Goal: Task Accomplishment & Management: Complete application form

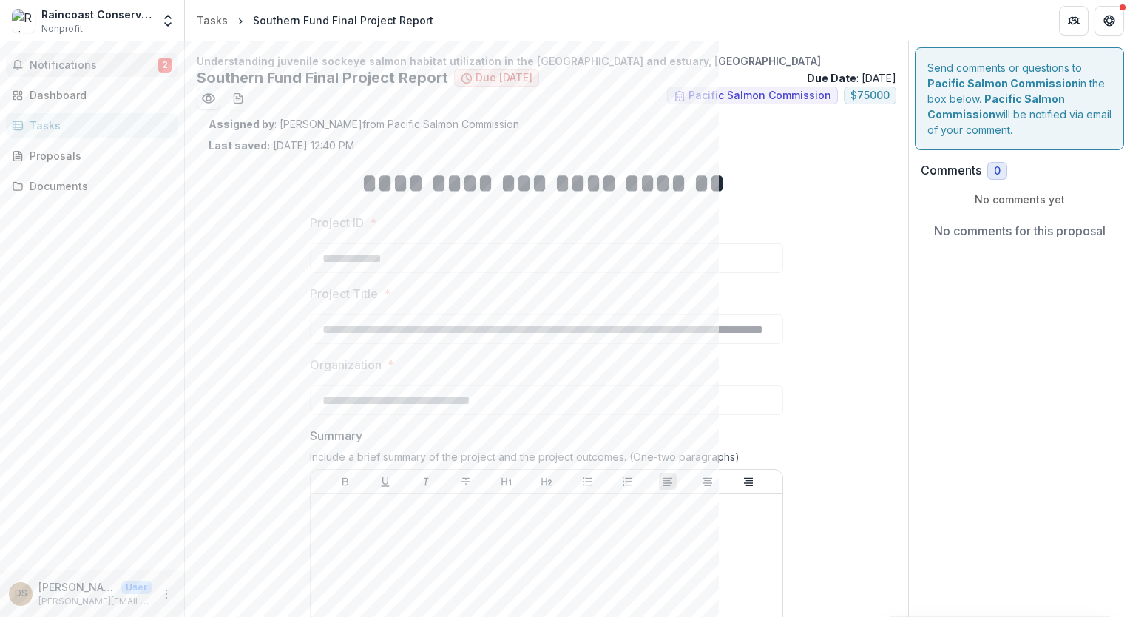
click at [104, 67] on span "Notifications" at bounding box center [94, 65] width 128 height 13
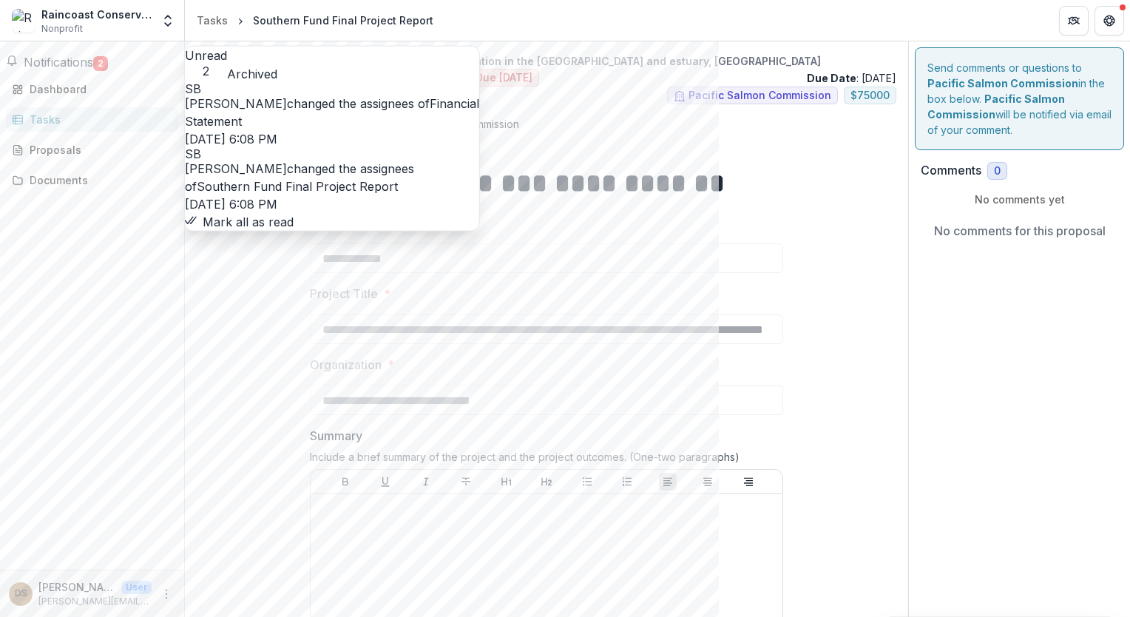
click at [282, 109] on link "Financial Statement" at bounding box center [332, 112] width 294 height 33
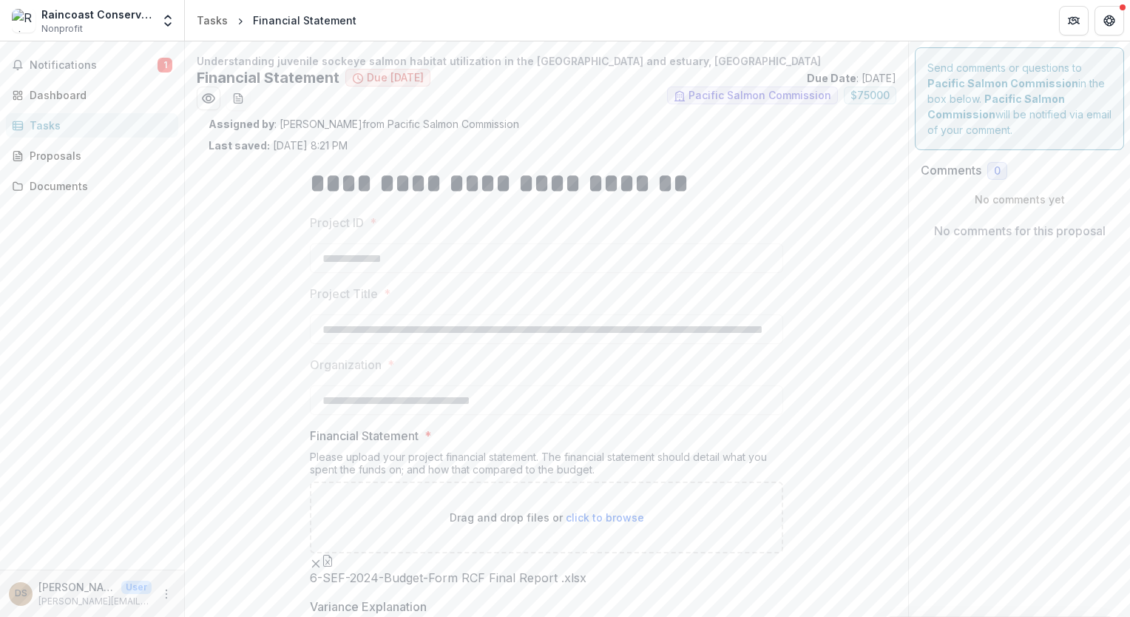
scroll to position [278, 0]
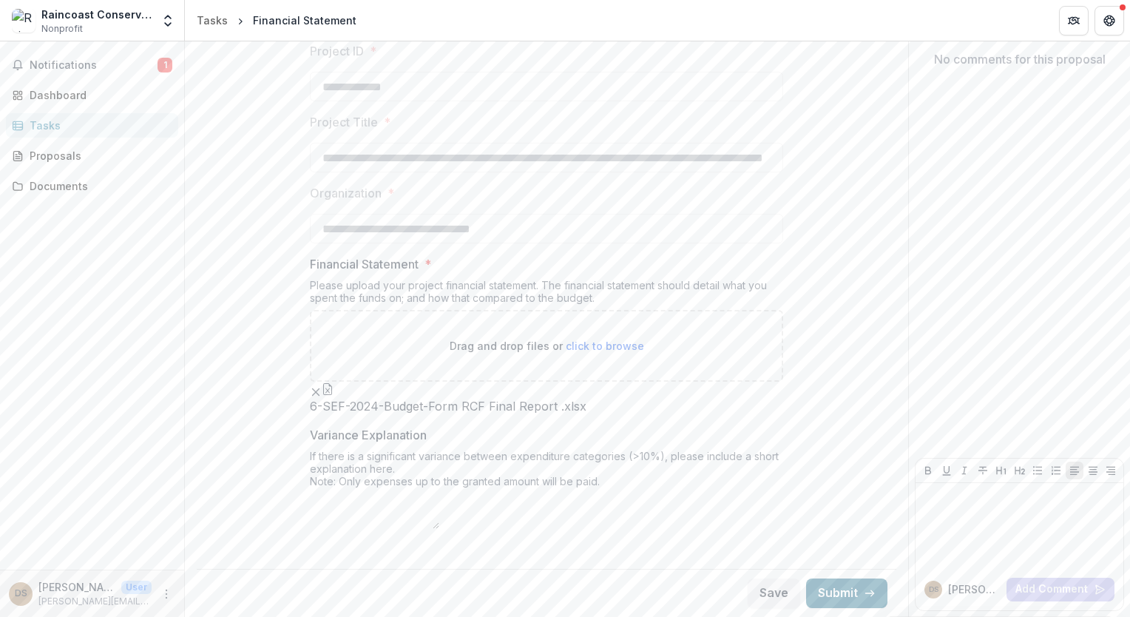
click at [834, 587] on button "Submit" at bounding box center [846, 593] width 81 height 30
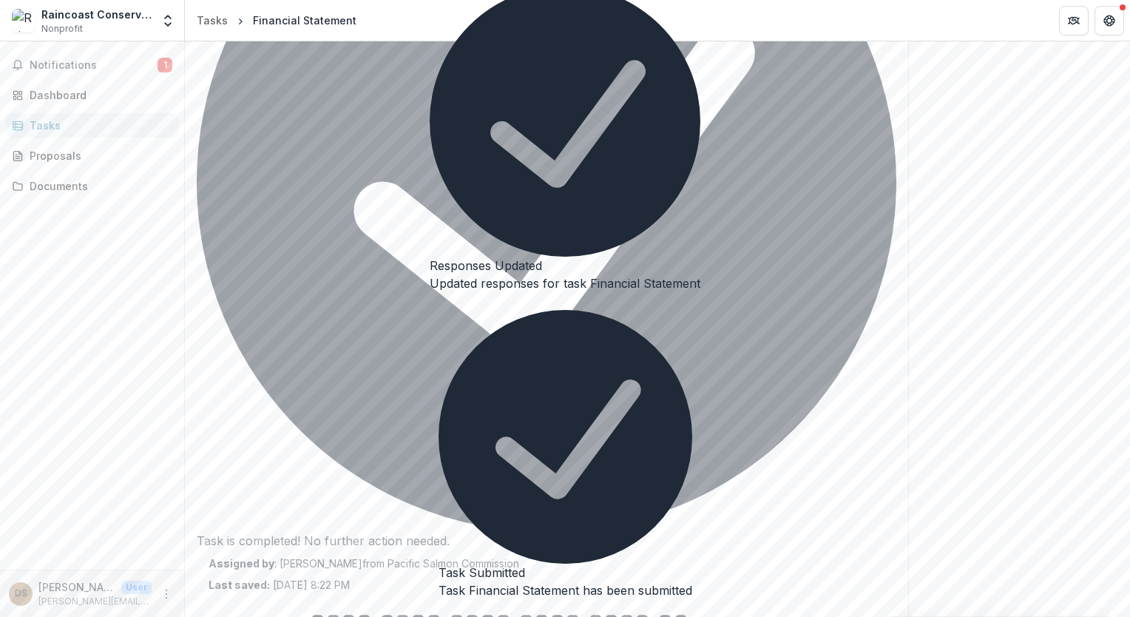
scroll to position [284, 0]
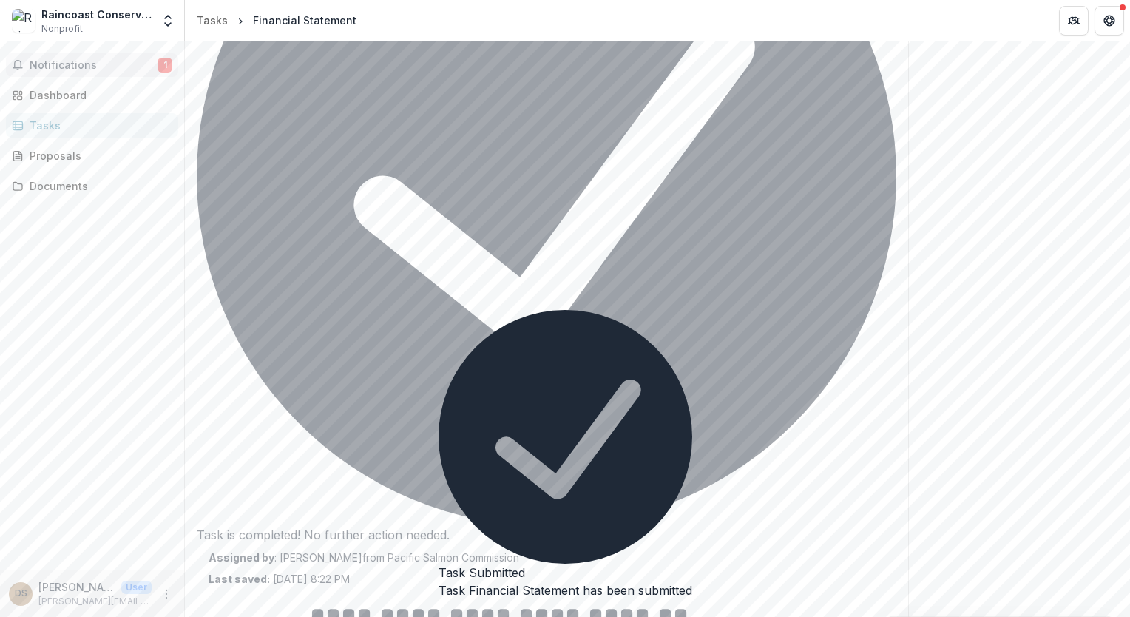
click at [92, 72] on button "Notifications 1" at bounding box center [92, 65] width 172 height 24
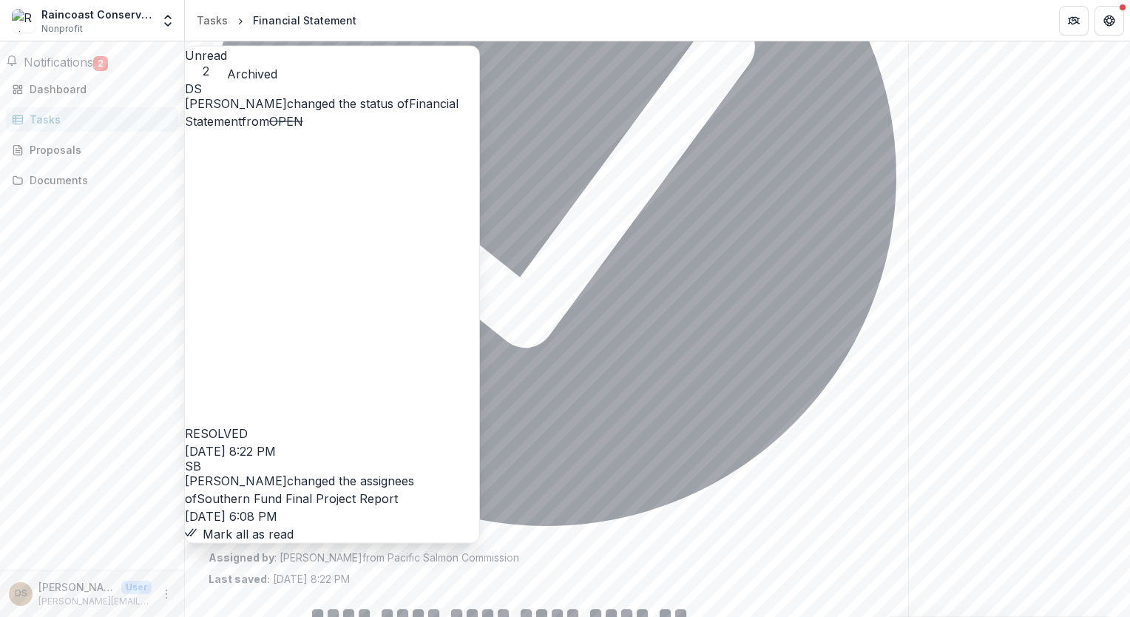
click at [362, 491] on link "Southern Fund Final Project Report" at bounding box center [297, 498] width 201 height 15
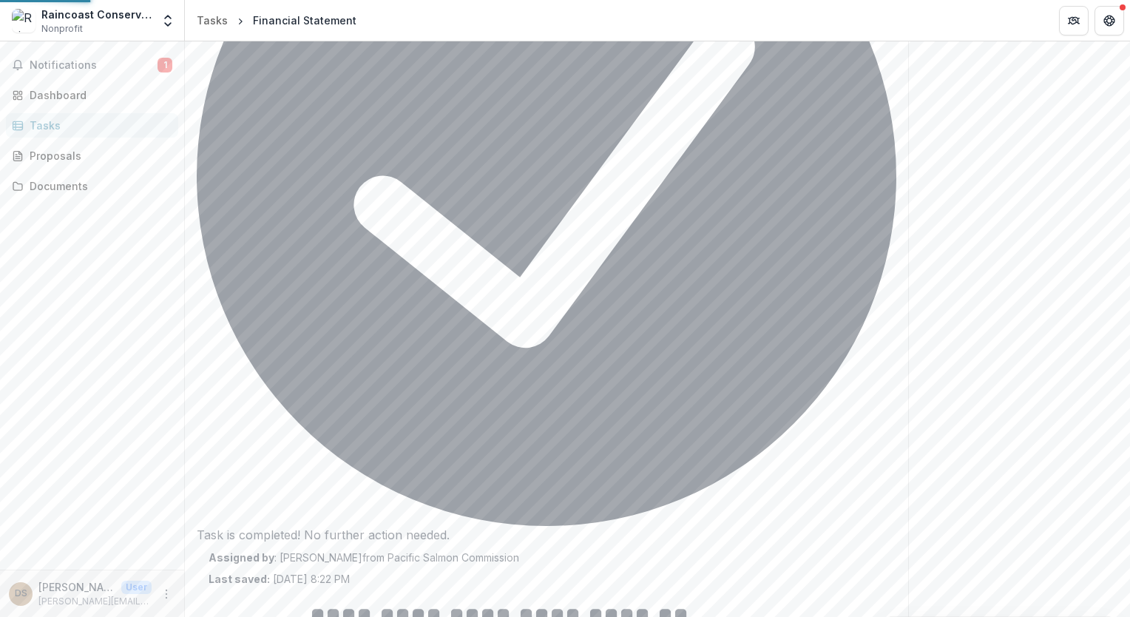
scroll to position [249, 0]
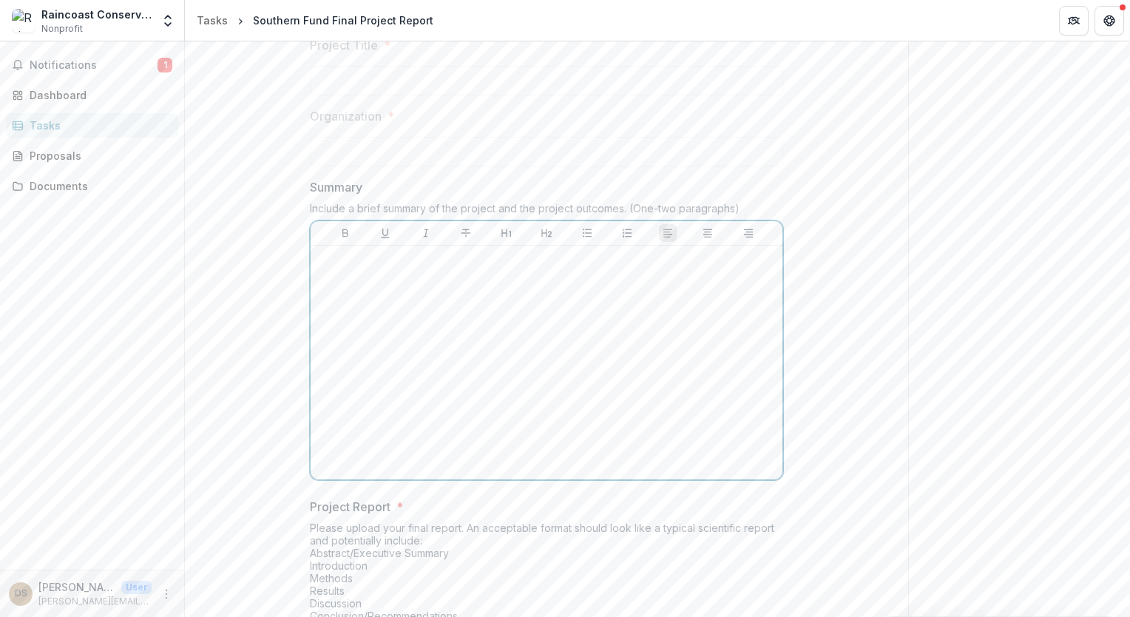
click at [343, 263] on p at bounding box center [547, 259] width 460 height 16
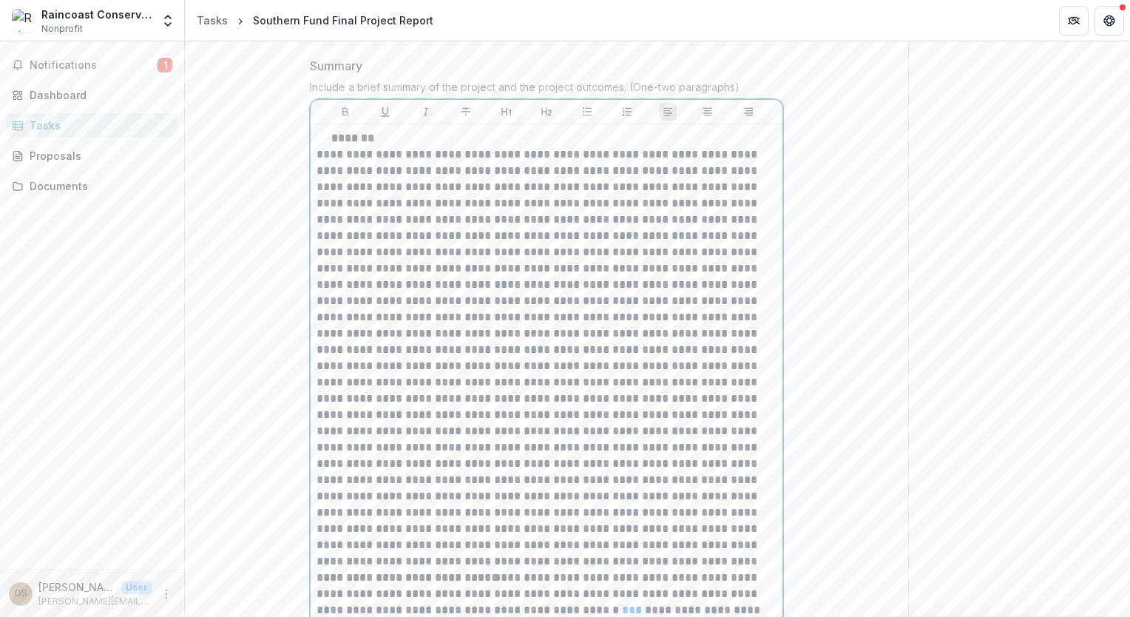
scroll to position [740, 0]
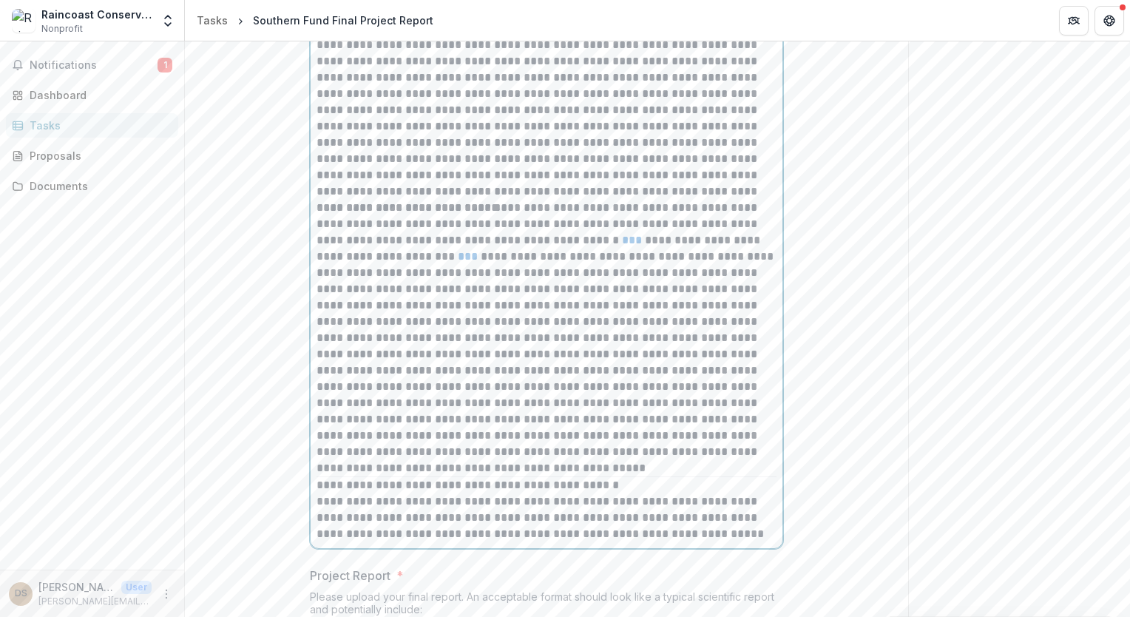
click at [598, 242] on p "**********" at bounding box center [547, 338] width 460 height 277
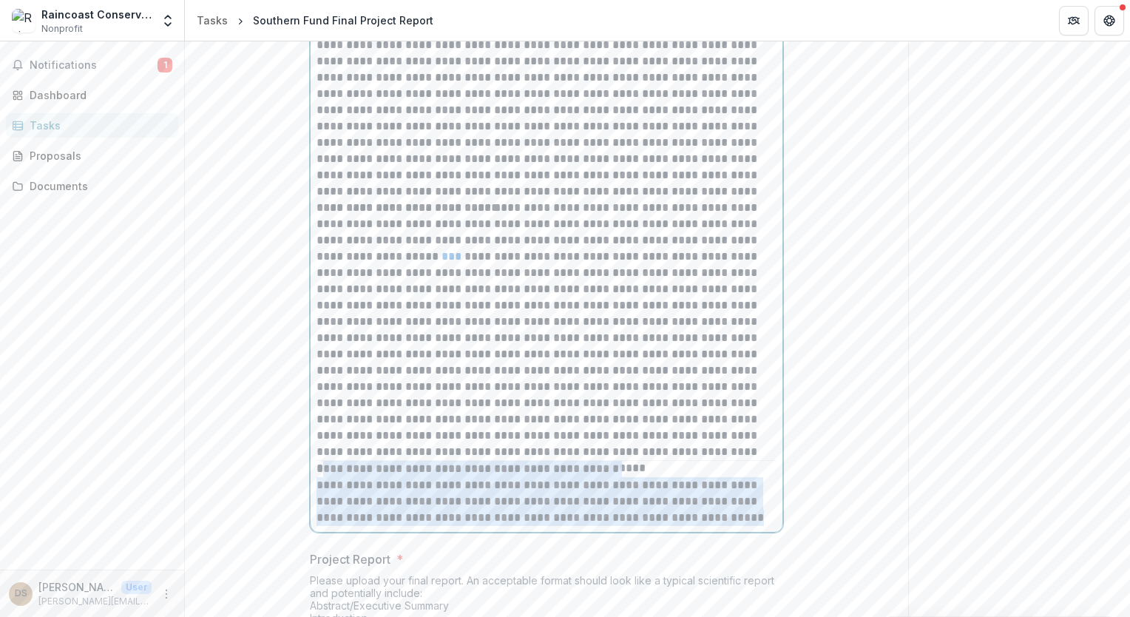
drag, startPoint x: 760, startPoint y: 519, endPoint x: 320, endPoint y: 471, distance: 443.5
click at [320, 471] on div "**********" at bounding box center [547, 143] width 460 height 766
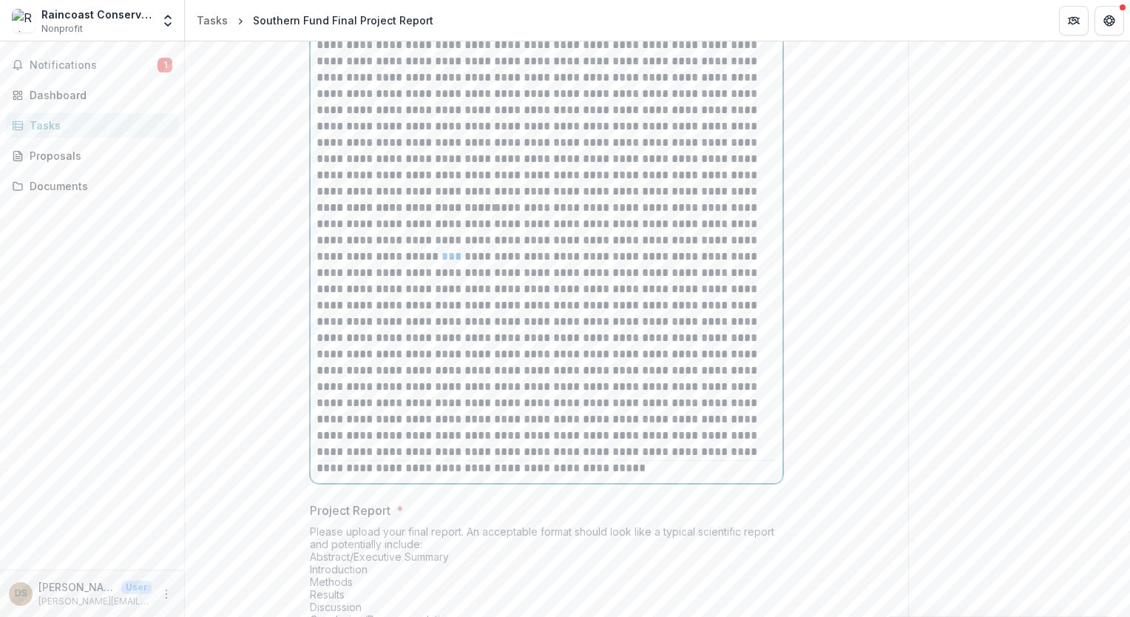
click at [731, 433] on p "**********" at bounding box center [547, 330] width 460 height 260
drag, startPoint x: 731, startPoint y: 433, endPoint x: 704, endPoint y: 434, distance: 26.7
click at [704, 434] on p "**********" at bounding box center [547, 330] width 460 height 260
click at [387, 258] on p "**********" at bounding box center [547, 330] width 460 height 260
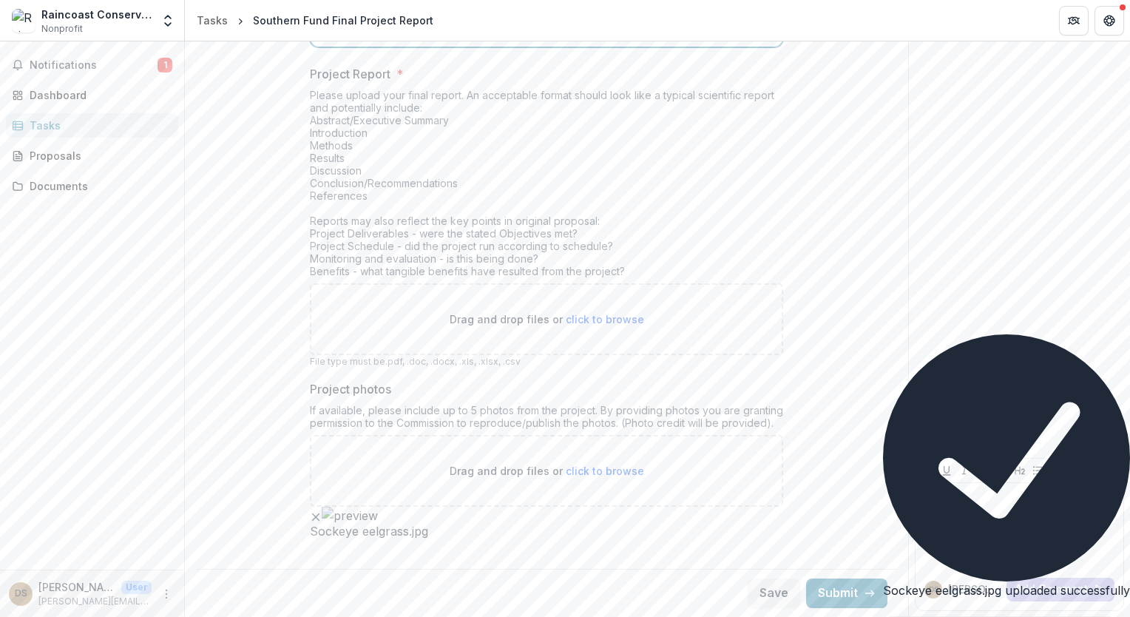
scroll to position [1260, 0]
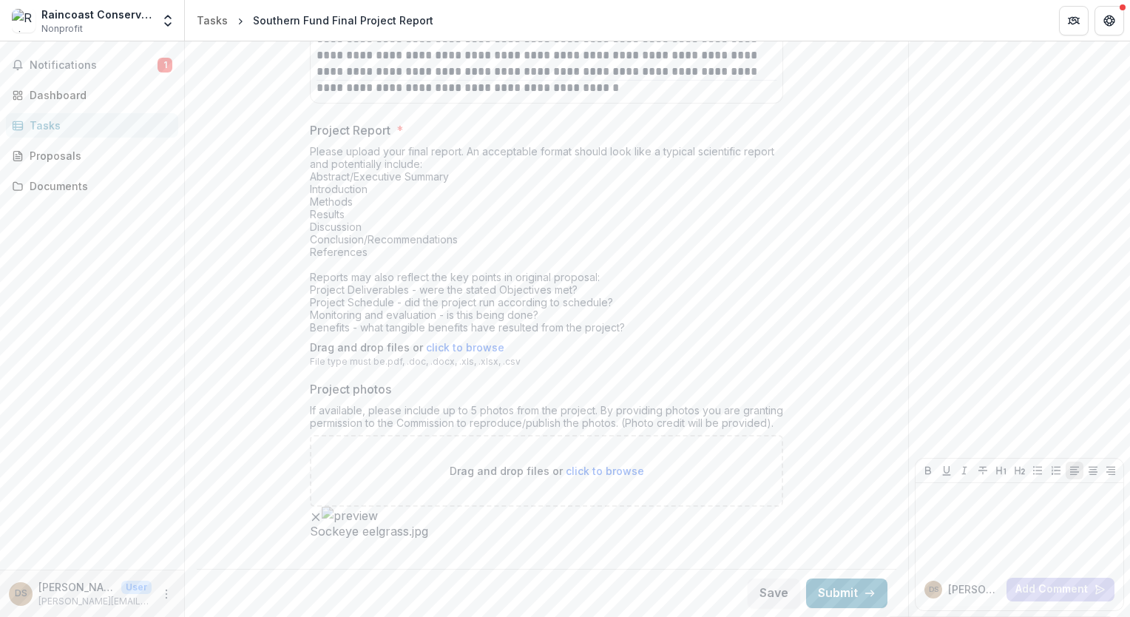
click at [331, 507] on img "button" at bounding box center [350, 516] width 56 height 18
click at [322, 511] on icon "Remove File" at bounding box center [316, 517] width 12 height 12
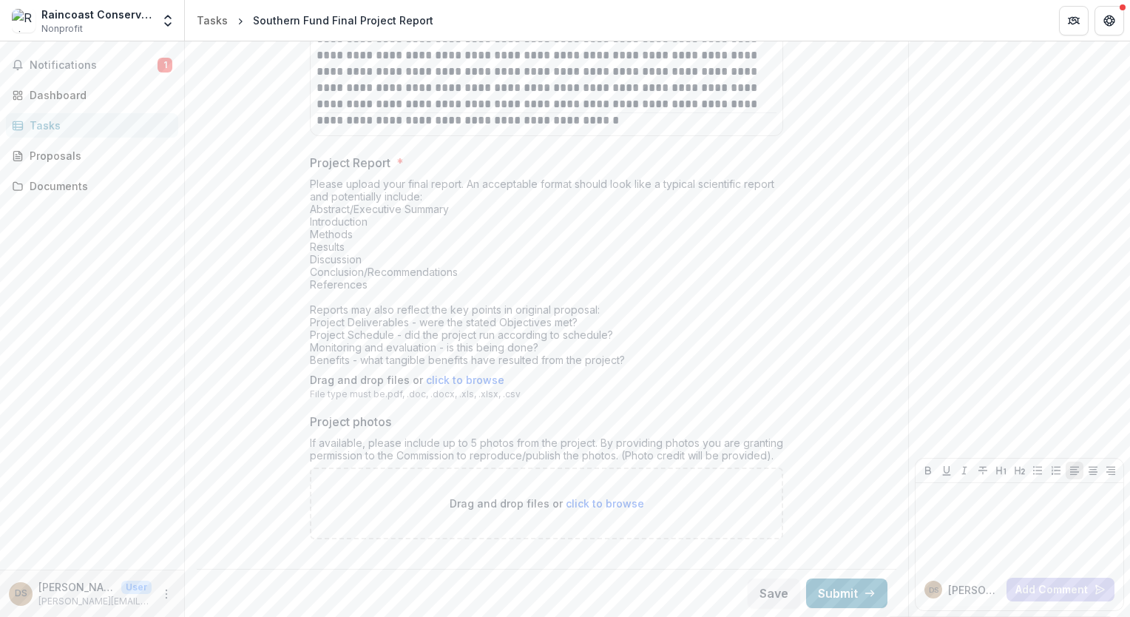
scroll to position [1139, 0]
click at [580, 505] on span "click to browse" at bounding box center [605, 503] width 78 height 13
type input "**********"
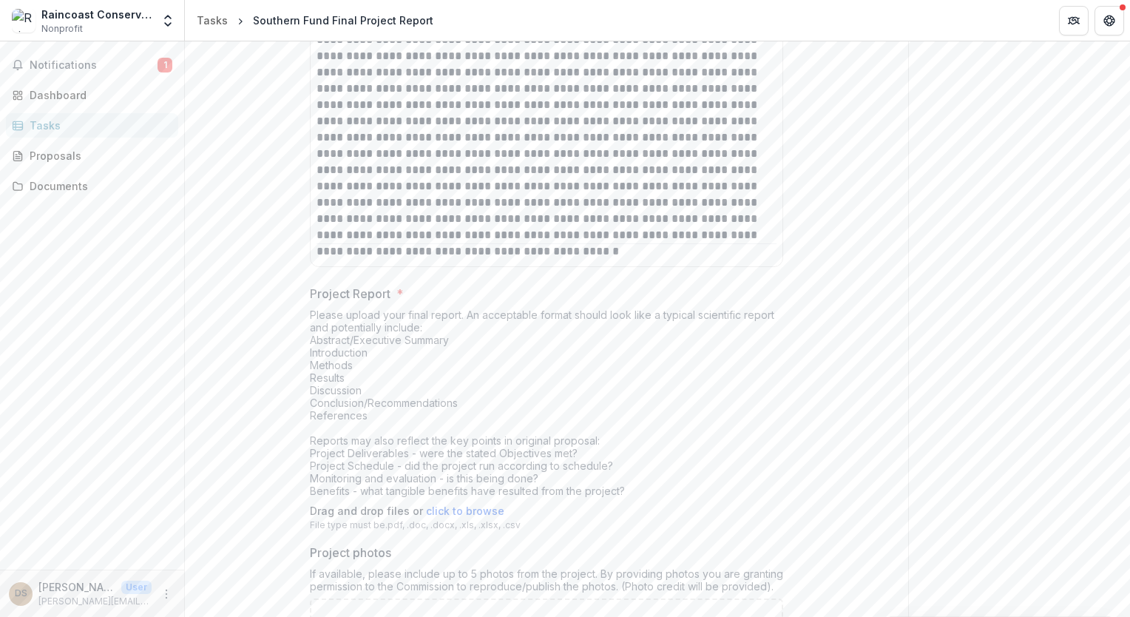
scroll to position [891, 0]
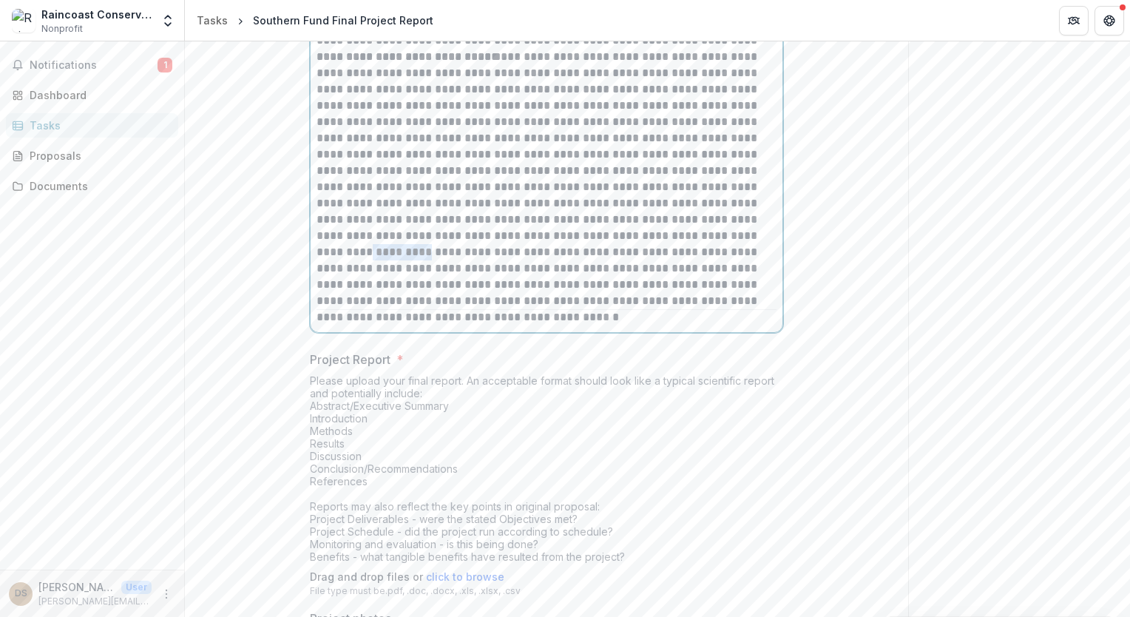
drag, startPoint x: 655, startPoint y: 235, endPoint x: 593, endPoint y: 239, distance: 61.5
click at [593, 239] on p at bounding box center [547, 179] width 460 height 260
click at [510, 138] on p at bounding box center [547, 179] width 460 height 260
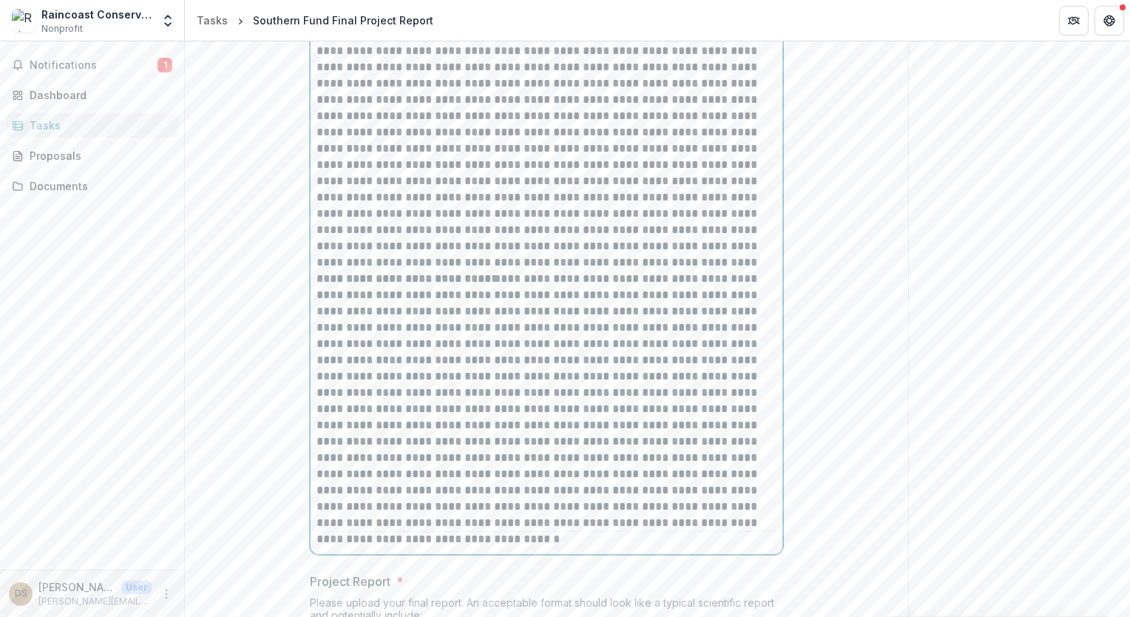
scroll to position [743, 0]
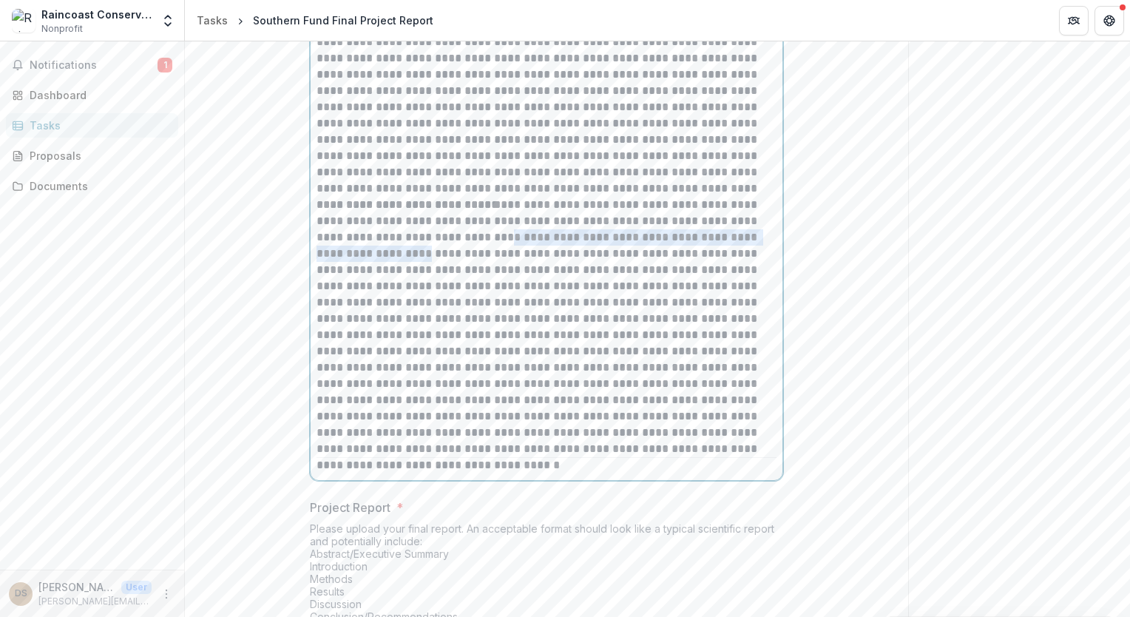
drag, startPoint x: 474, startPoint y: 238, endPoint x: 362, endPoint y: 251, distance: 112.5
click at [362, 251] on p at bounding box center [547, 327] width 460 height 260
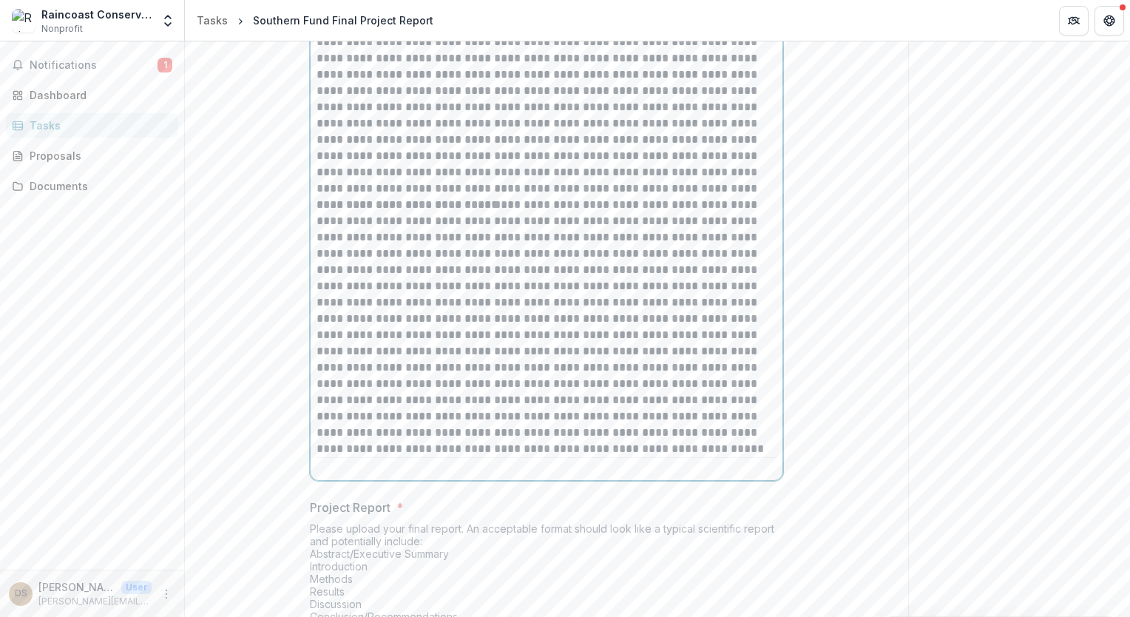
click at [728, 265] on p at bounding box center [547, 327] width 460 height 260
drag, startPoint x: 610, startPoint y: 385, endPoint x: 689, endPoint y: 386, distance: 79.9
click at [689, 386] on p at bounding box center [547, 327] width 460 height 260
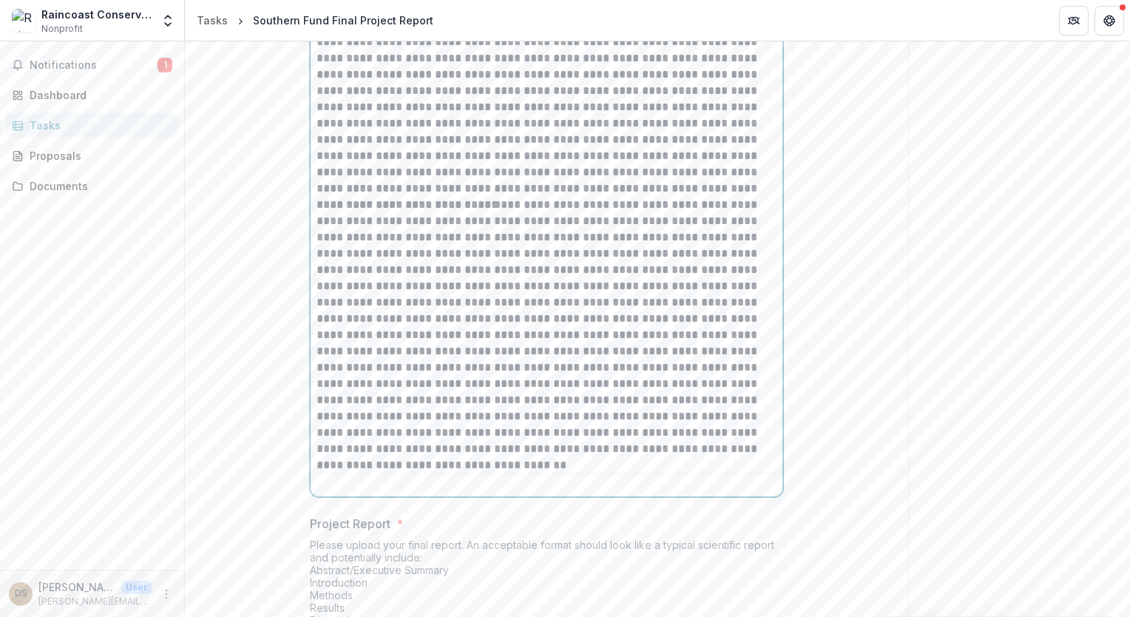
click at [345, 402] on p at bounding box center [547, 335] width 460 height 277
drag, startPoint x: 384, startPoint y: 451, endPoint x: 449, endPoint y: 449, distance: 65.1
click at [449, 449] on p at bounding box center [547, 335] width 460 height 277
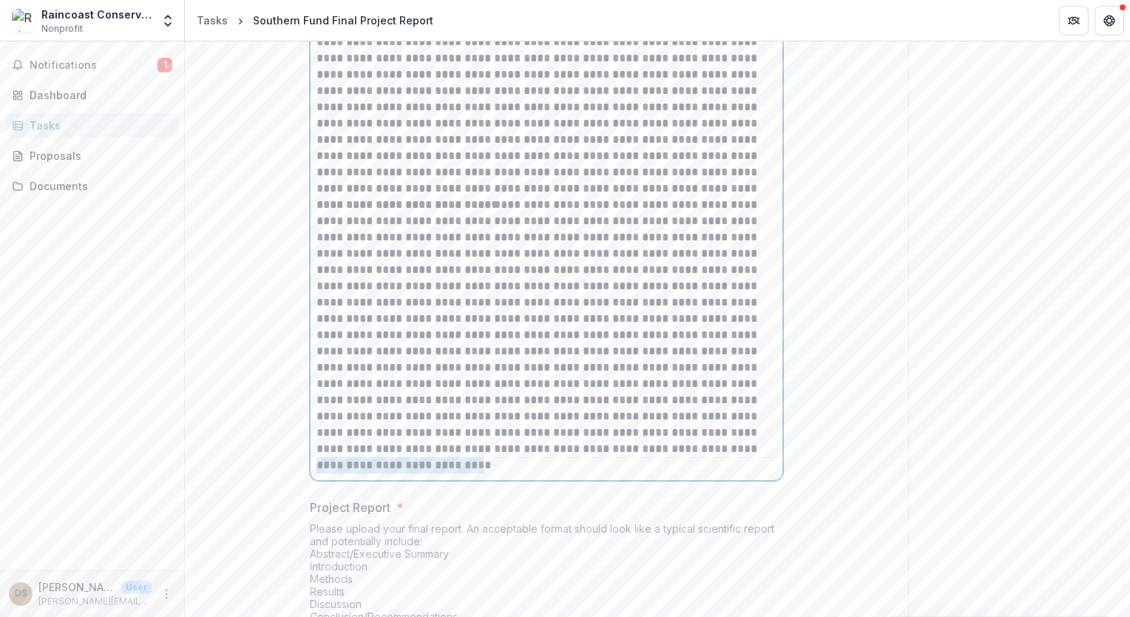
drag, startPoint x: 576, startPoint y: 451, endPoint x: 740, endPoint y: 450, distance: 164.2
click at [740, 450] on p at bounding box center [547, 327] width 460 height 260
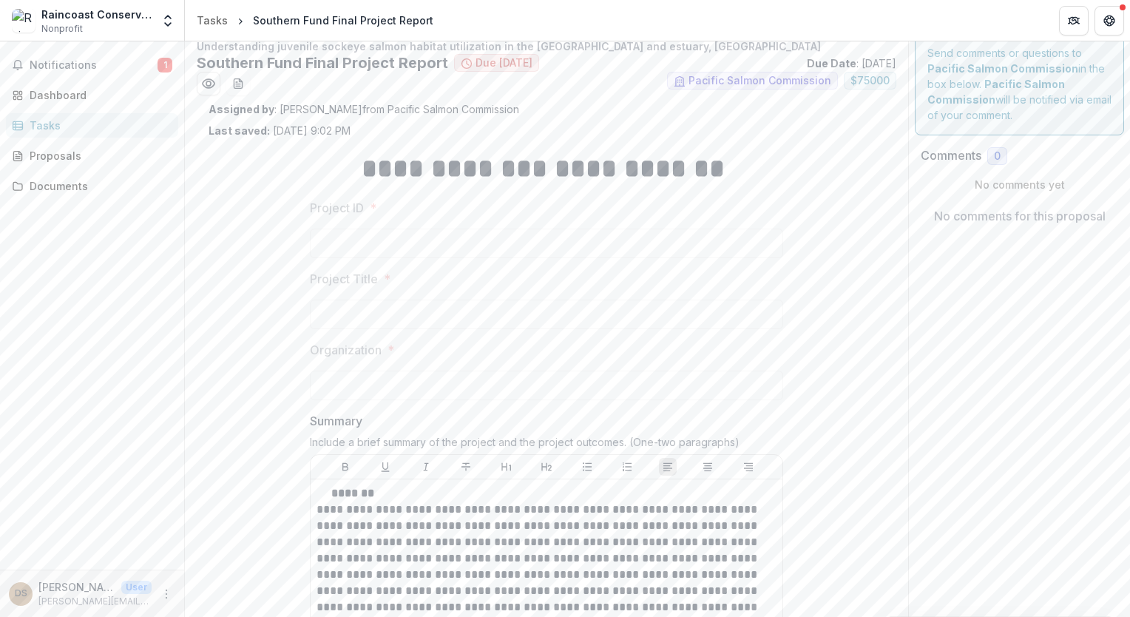
scroll to position [0, 0]
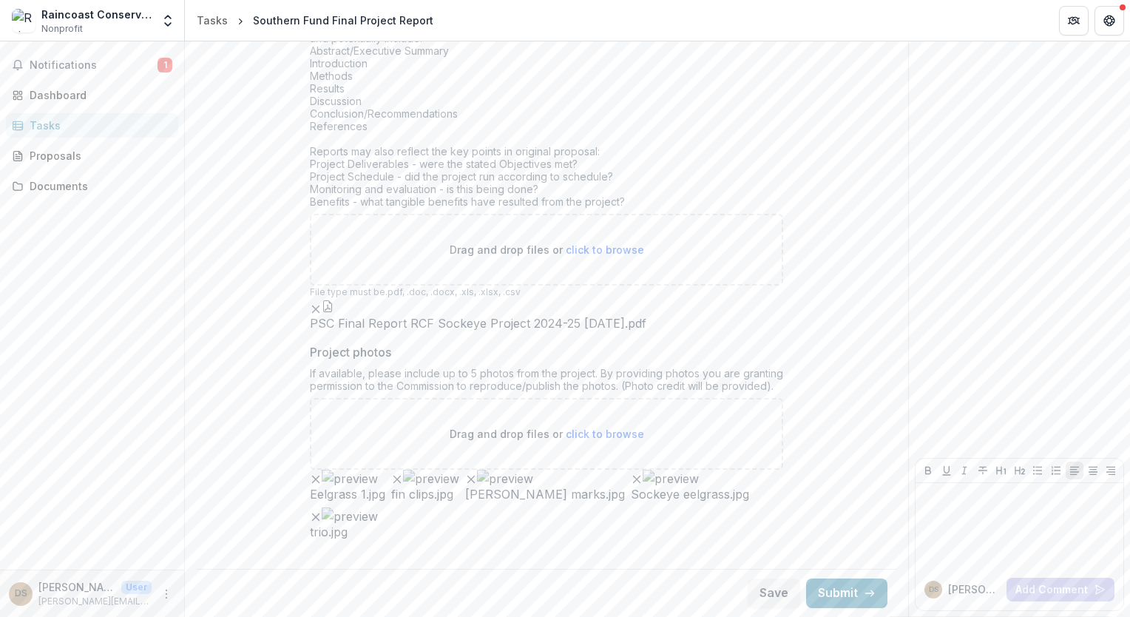
scroll to position [1382, 0]
click at [837, 590] on button "Submit" at bounding box center [846, 593] width 81 height 30
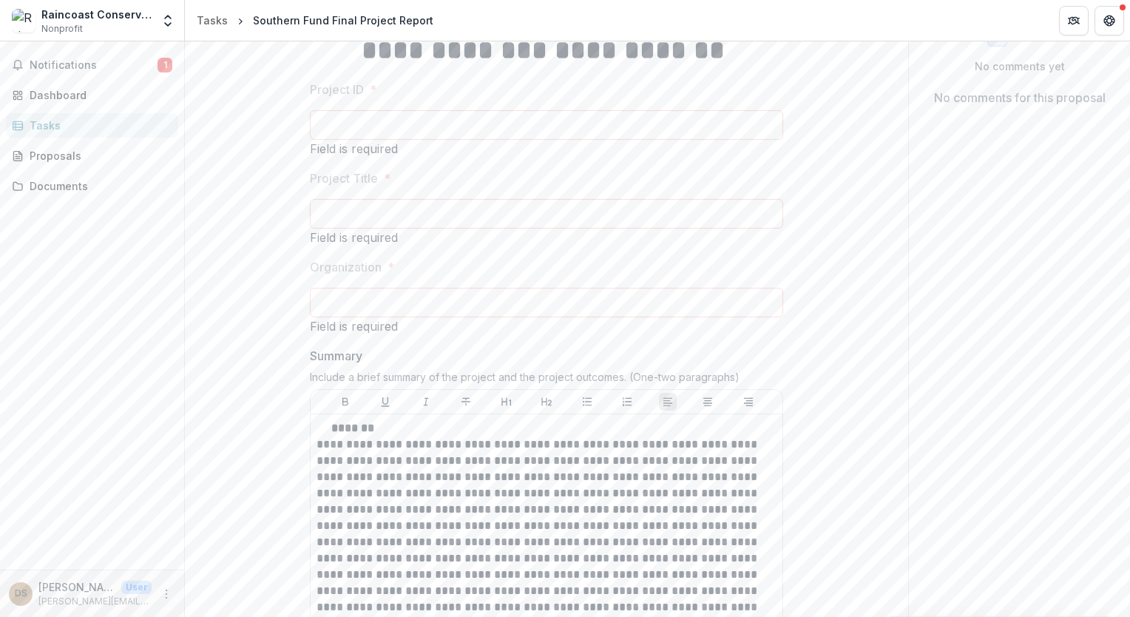
scroll to position [0, 0]
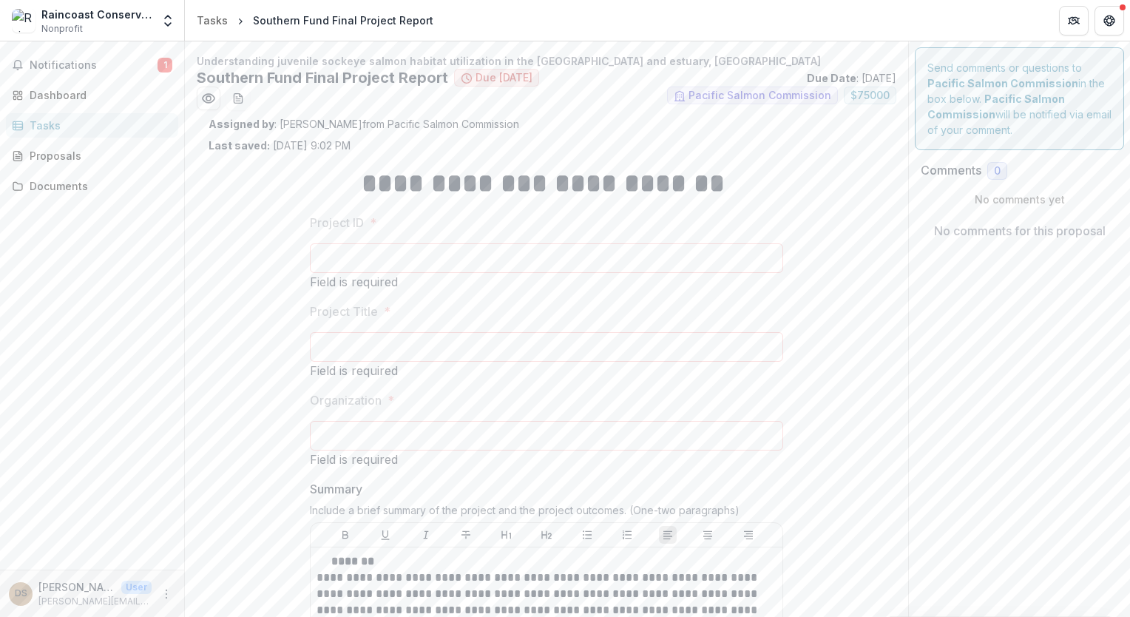
click at [69, 70] on span "Notifications" at bounding box center [94, 65] width 128 height 13
click at [118, 97] on div "Dashboard" at bounding box center [98, 89] width 137 height 16
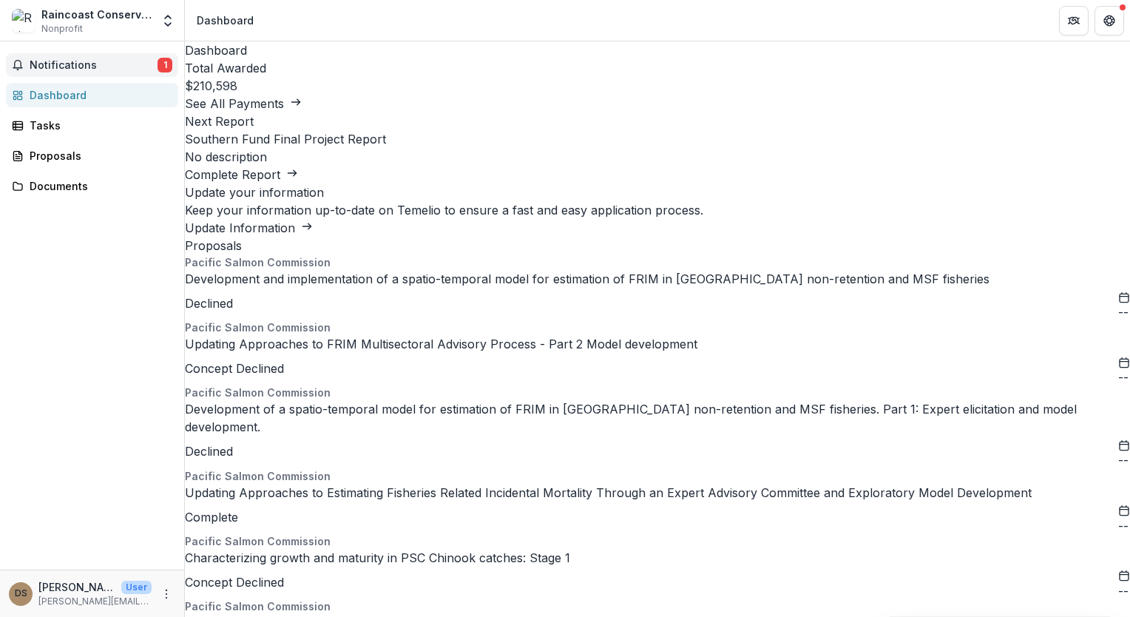
click at [124, 72] on button "Notifications 1" at bounding box center [92, 65] width 172 height 24
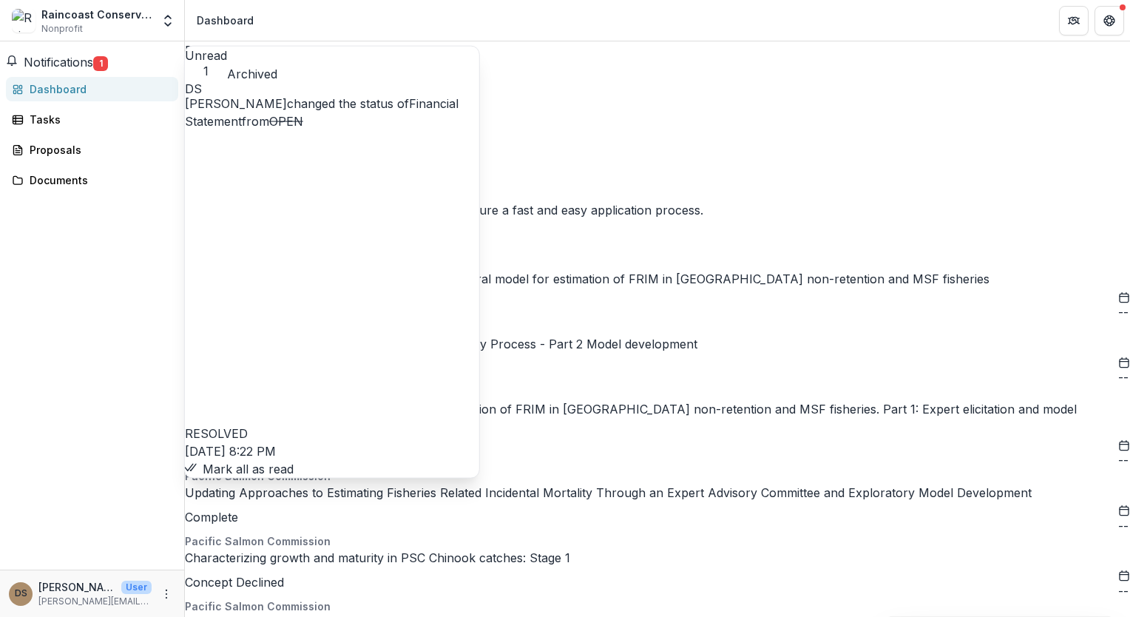
click at [93, 67] on span "Notifications" at bounding box center [59, 62] width 70 height 15
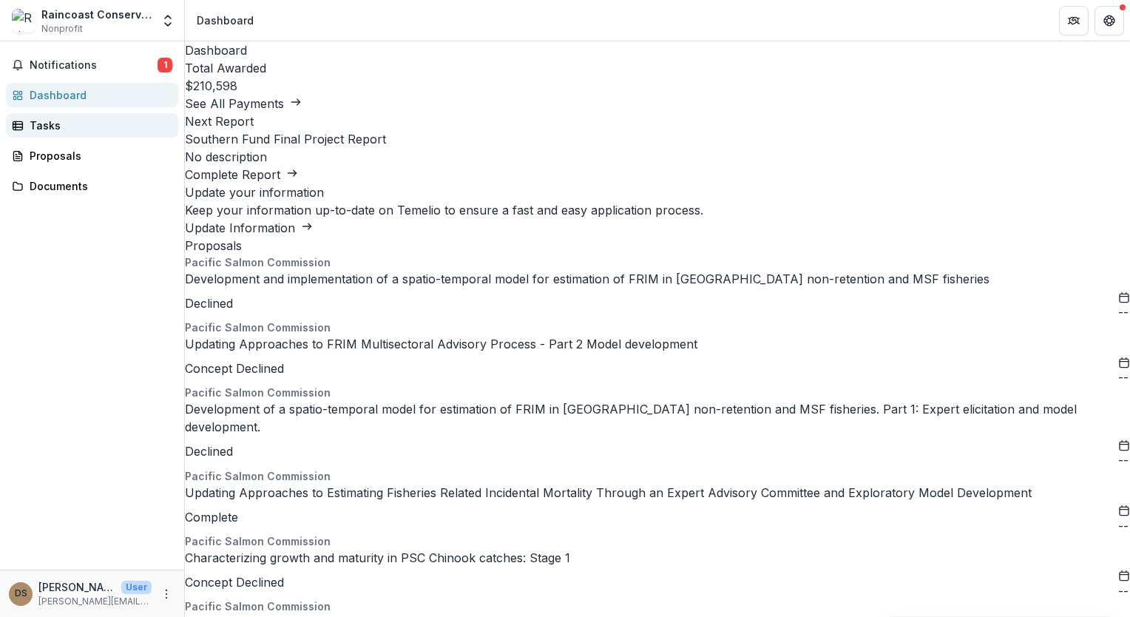
click at [104, 126] on div "Tasks" at bounding box center [98, 126] width 137 height 16
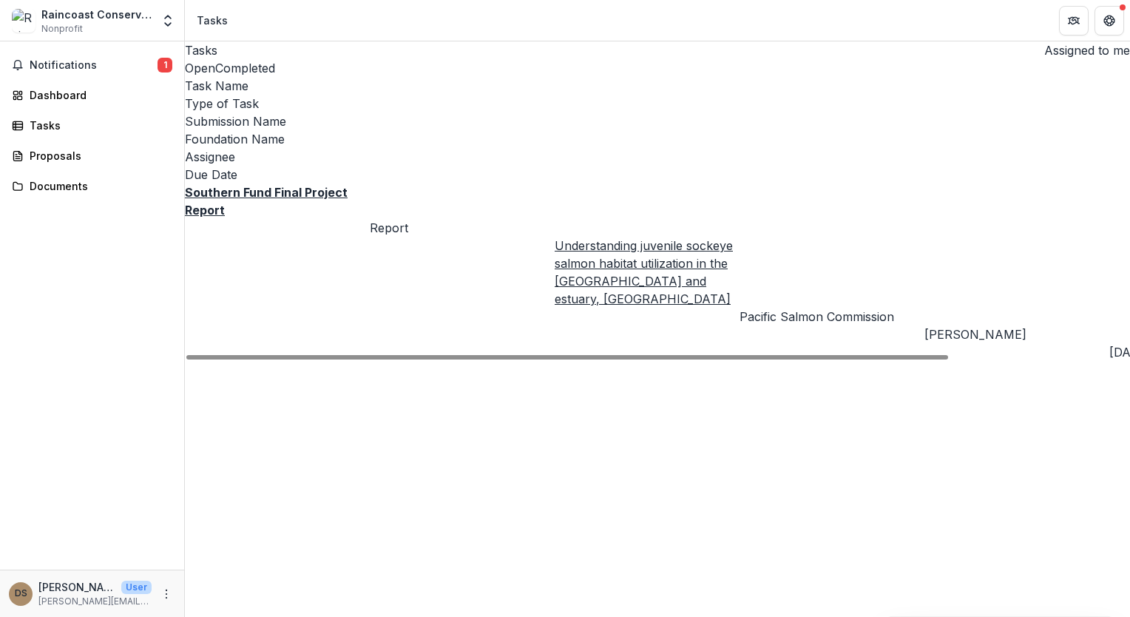
click at [334, 185] on u "Southern Fund Final Project Report" at bounding box center [266, 201] width 163 height 33
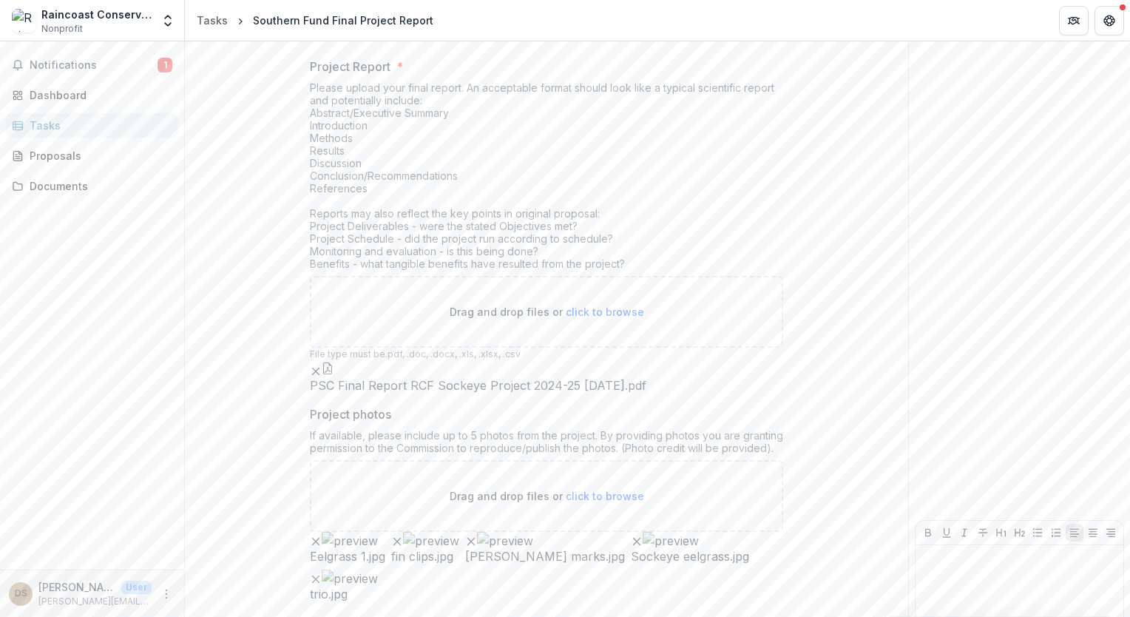
scroll to position [1382, 0]
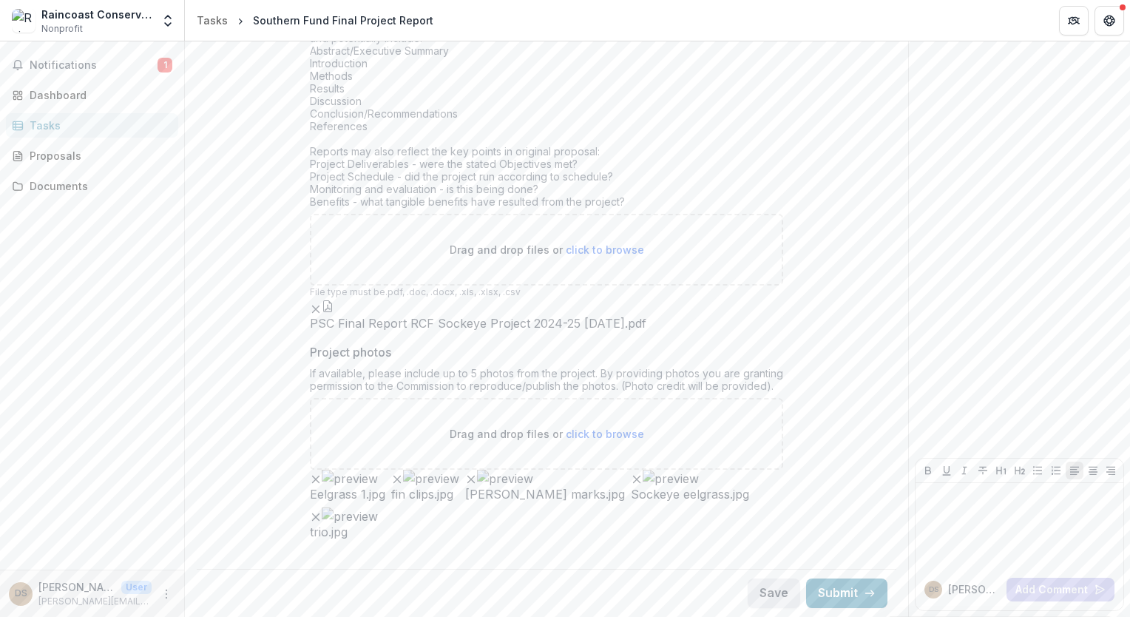
click at [757, 592] on button "Save" at bounding box center [774, 593] width 53 height 30
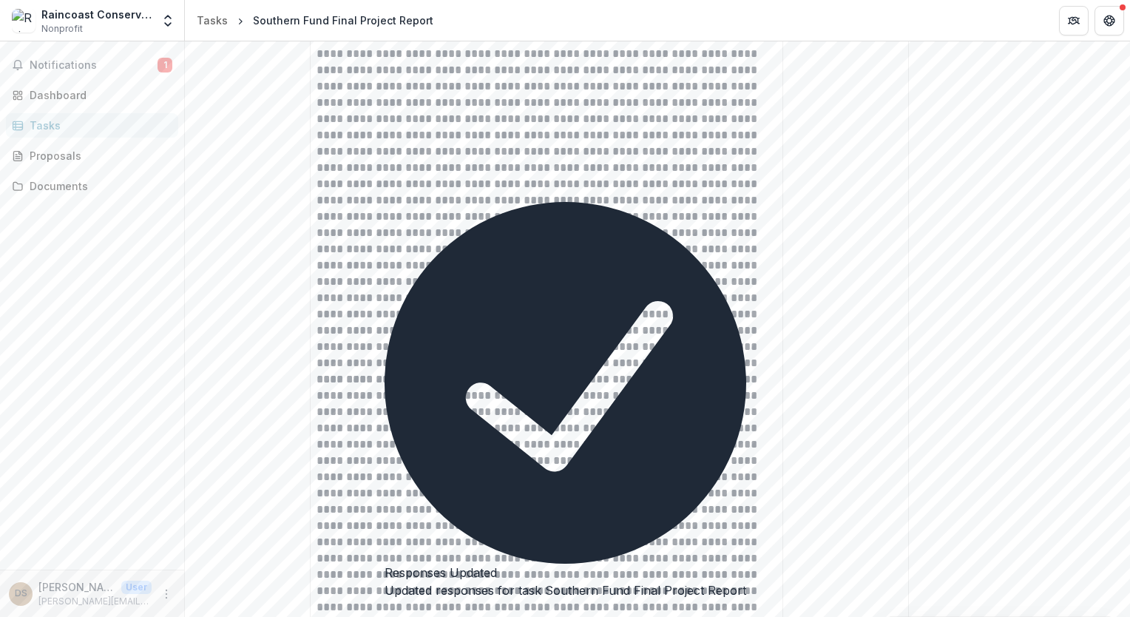
scroll to position [0, 0]
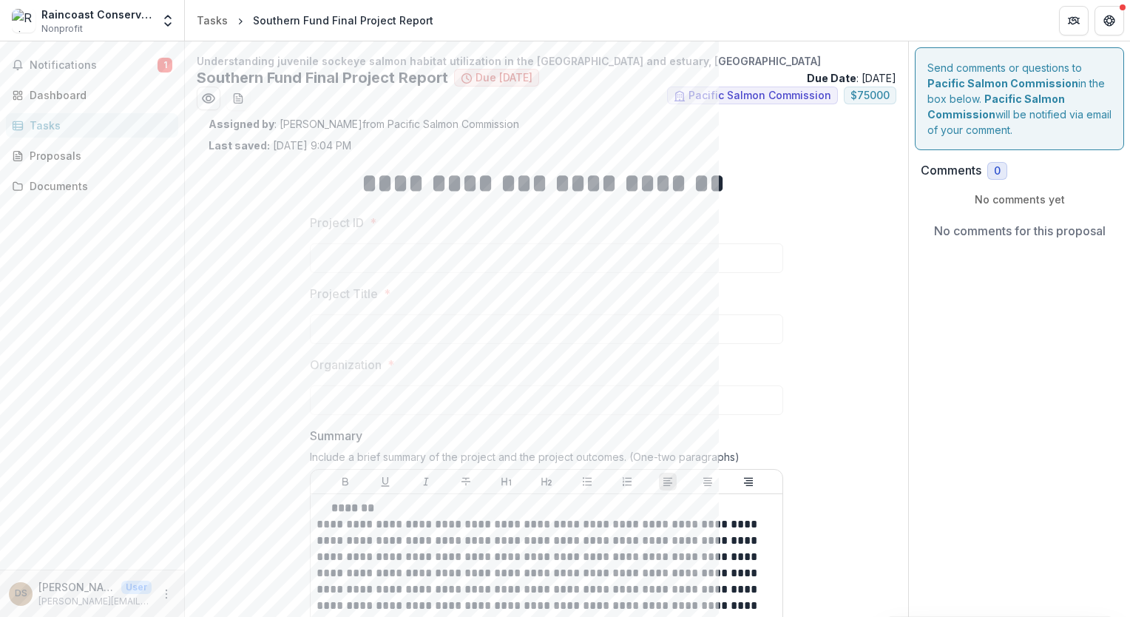
click at [505, 75] on span "Due [DATE]" at bounding box center [504, 78] width 57 height 13
click at [87, 89] on div "Dashboard" at bounding box center [98, 95] width 137 height 16
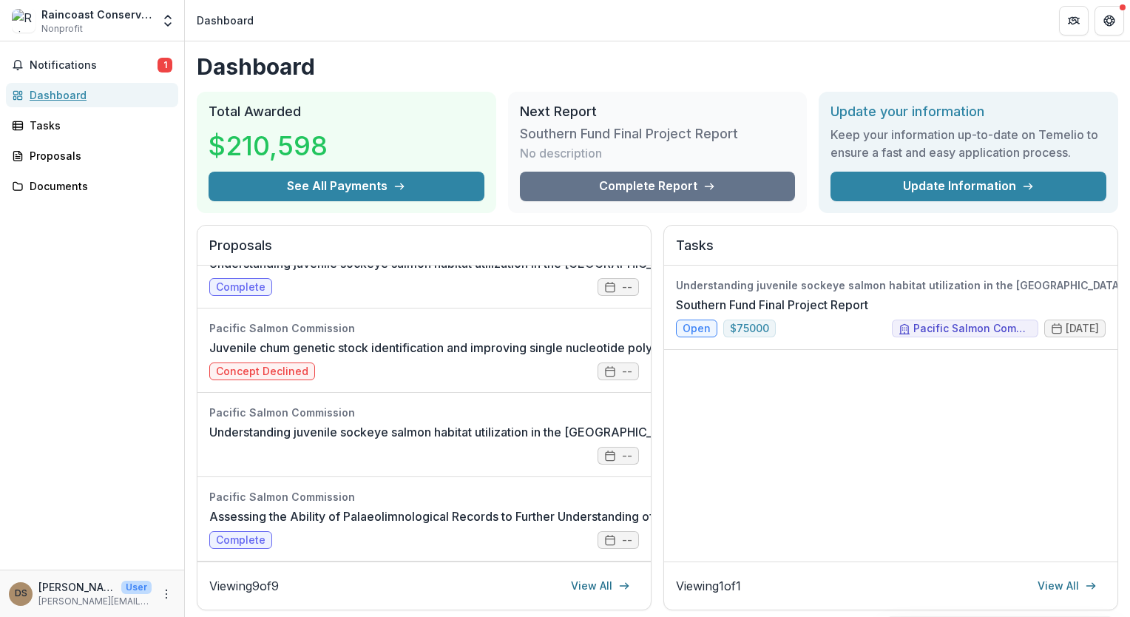
scroll to position [473, 0]
click at [280, 428] on link "Understanding juvenile sockeye salmon habitat utilization in the [GEOGRAPHIC_DA…" at bounding box center [548, 432] width 678 height 18
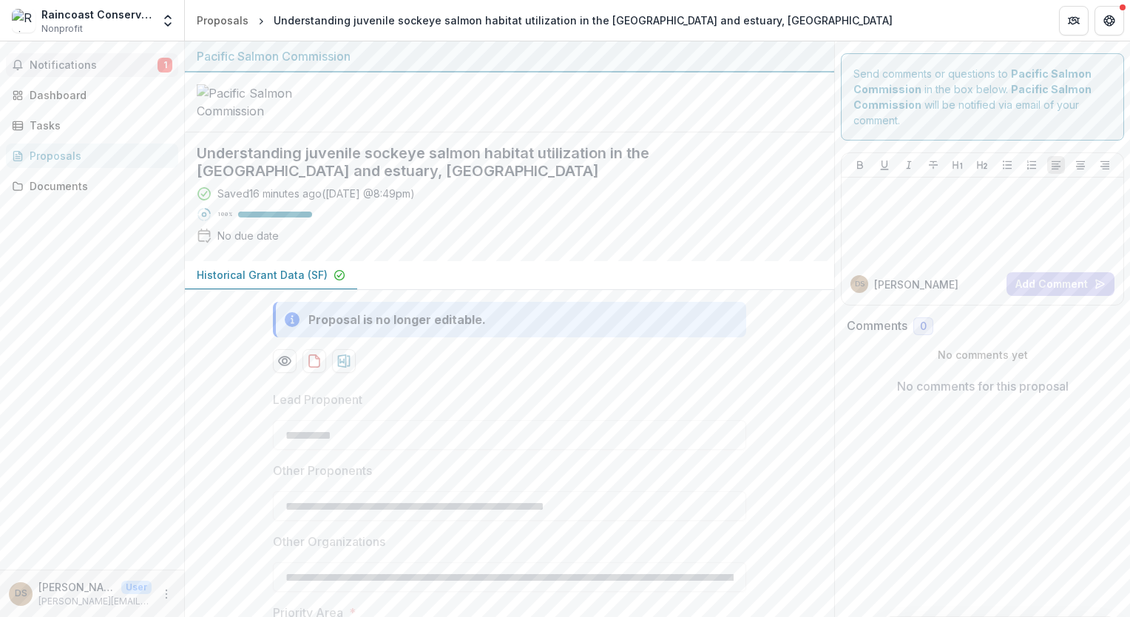
click at [98, 60] on span "Notifications" at bounding box center [94, 65] width 128 height 13
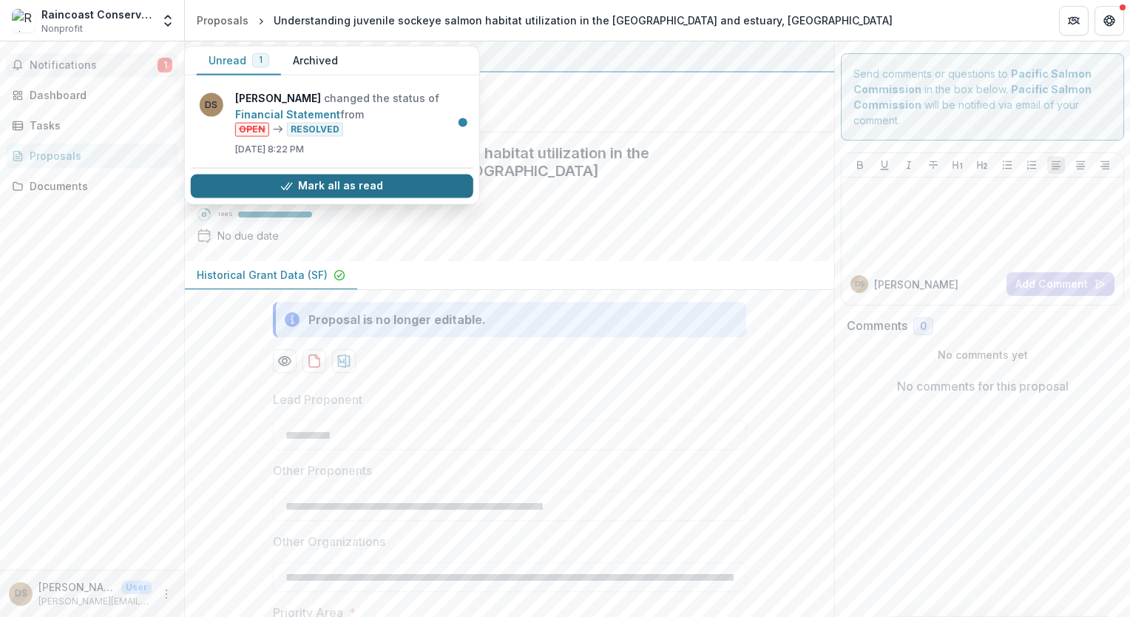
click at [380, 182] on button "Mark all as read" at bounding box center [332, 186] width 283 height 24
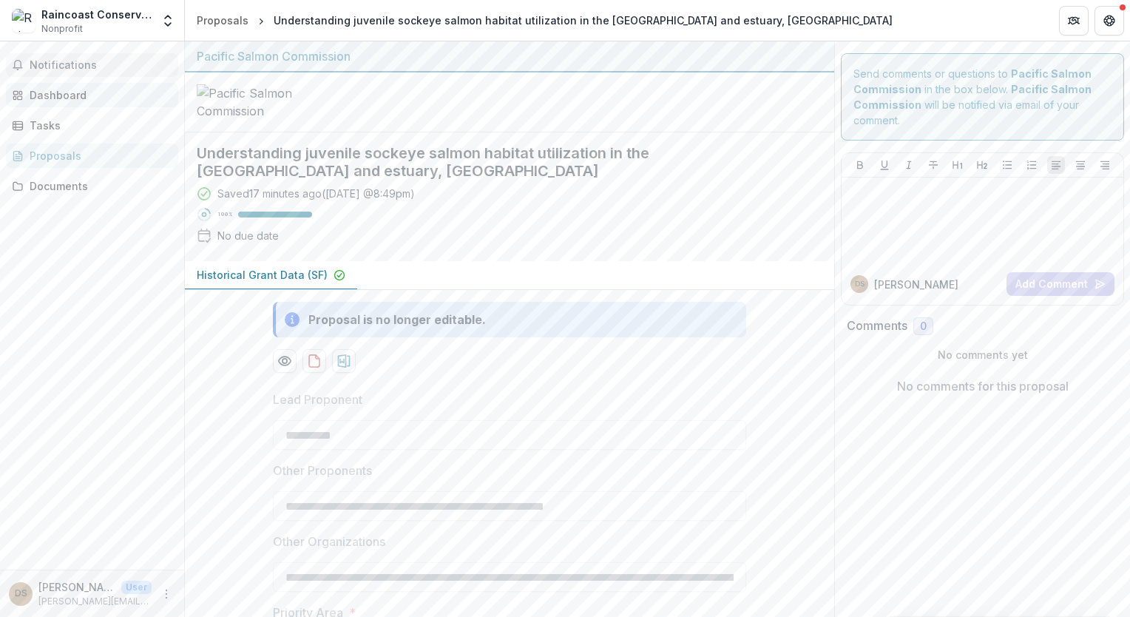
click at [121, 90] on div "Dashboard" at bounding box center [98, 95] width 137 height 16
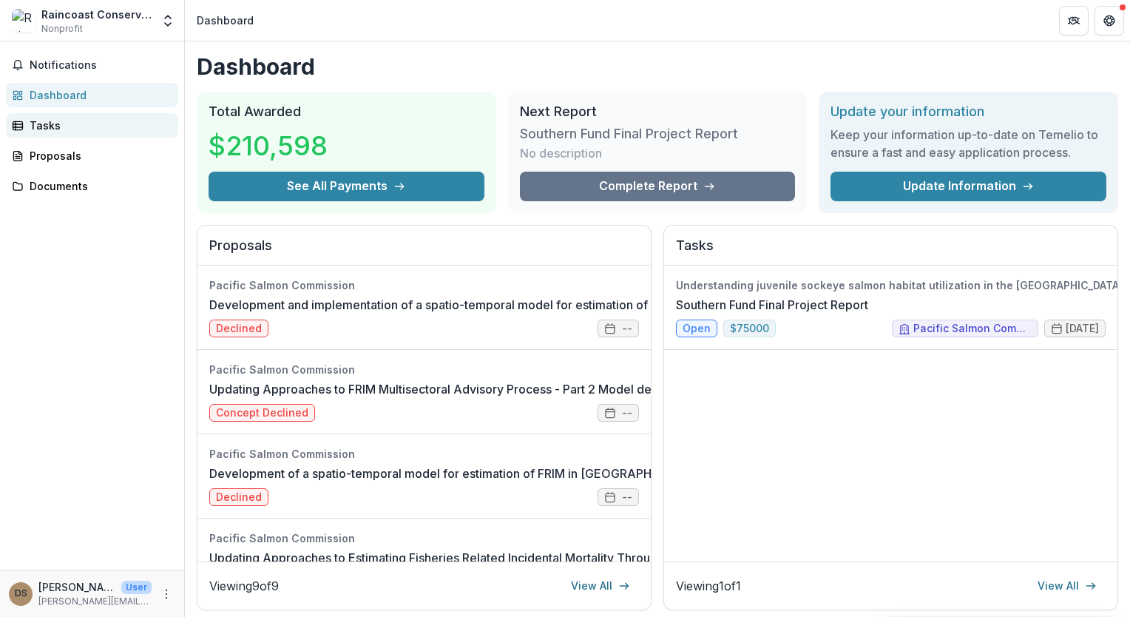
click at [98, 133] on link "Tasks" at bounding box center [92, 125] width 172 height 24
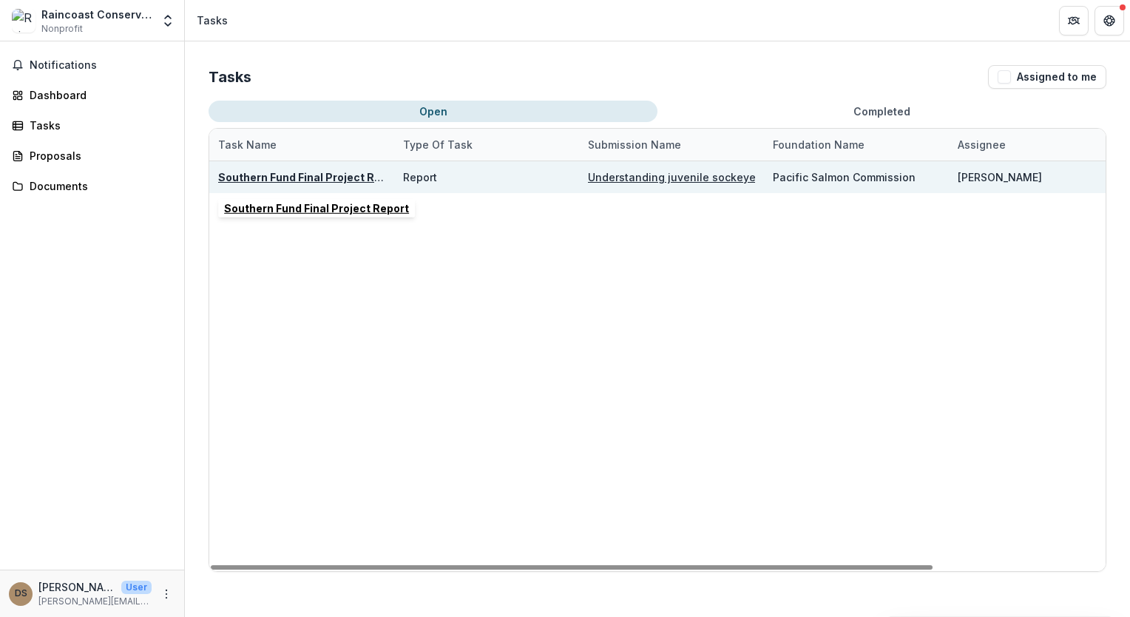
click at [308, 176] on u "Southern Fund Final Project Report" at bounding box center [310, 177] width 185 height 13
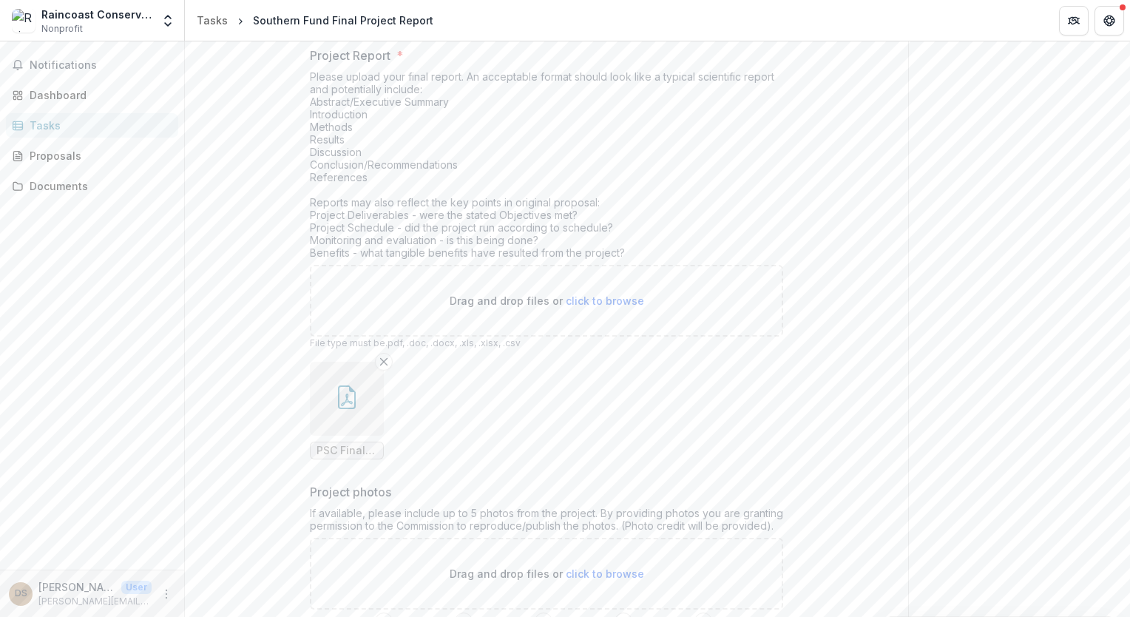
scroll to position [1382, 0]
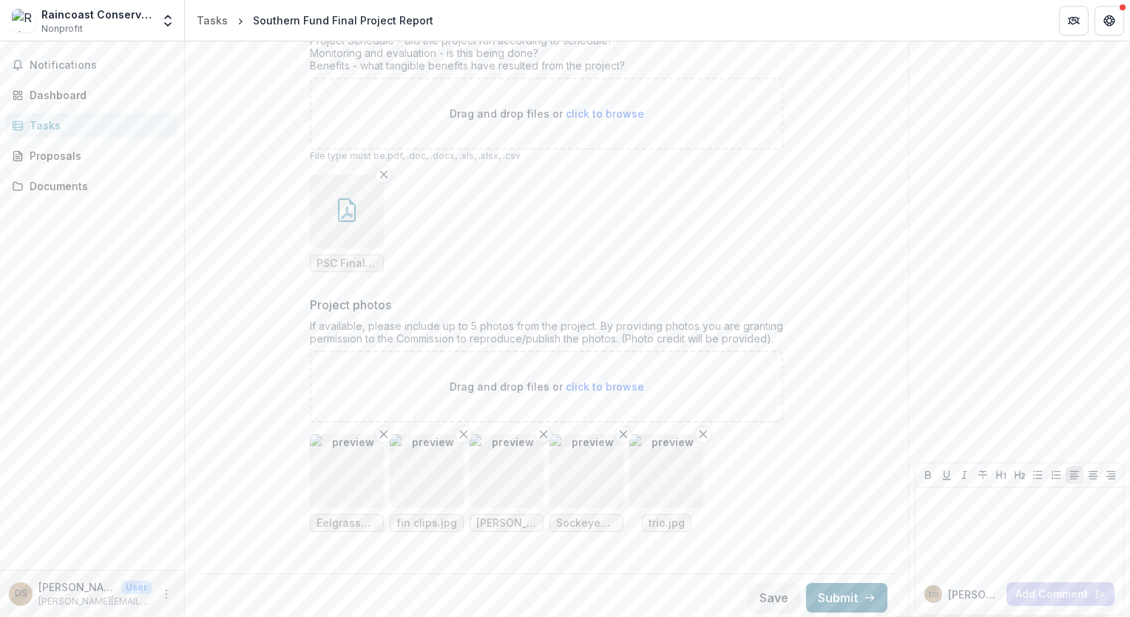
click at [829, 587] on button "Submit" at bounding box center [846, 598] width 81 height 30
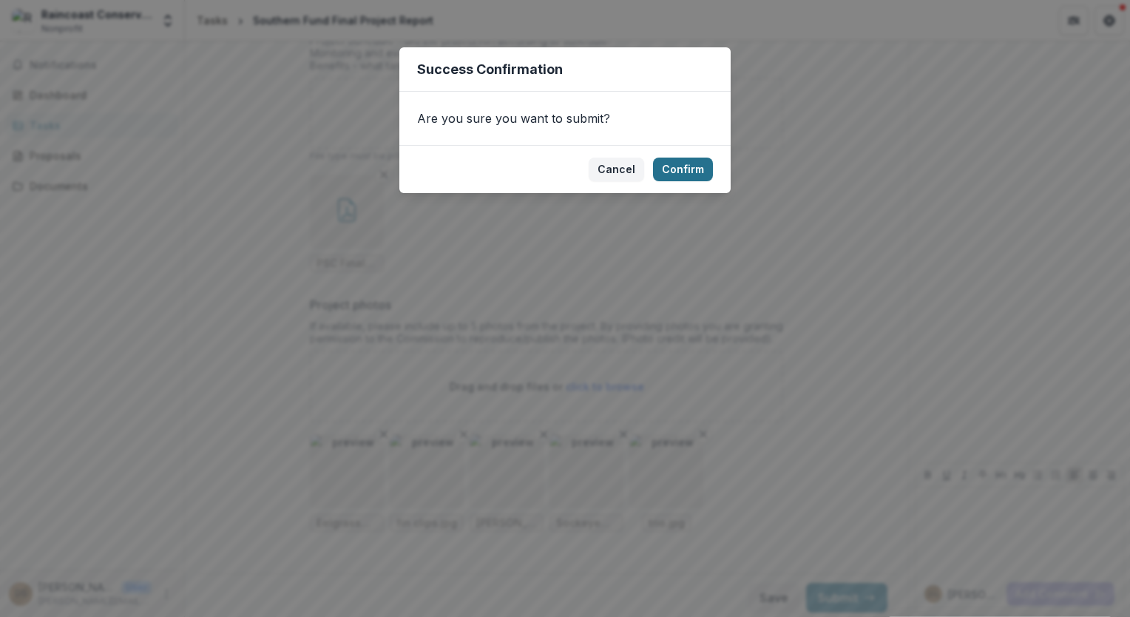
click at [672, 167] on button "Confirm" at bounding box center [683, 170] width 60 height 24
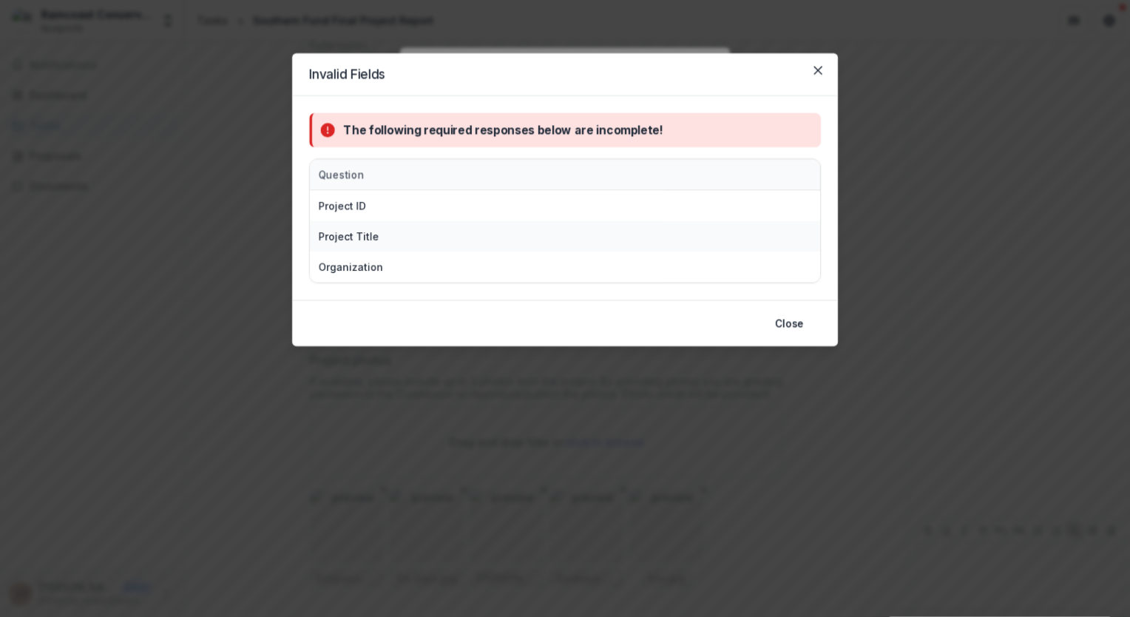
scroll to position [1436, 0]
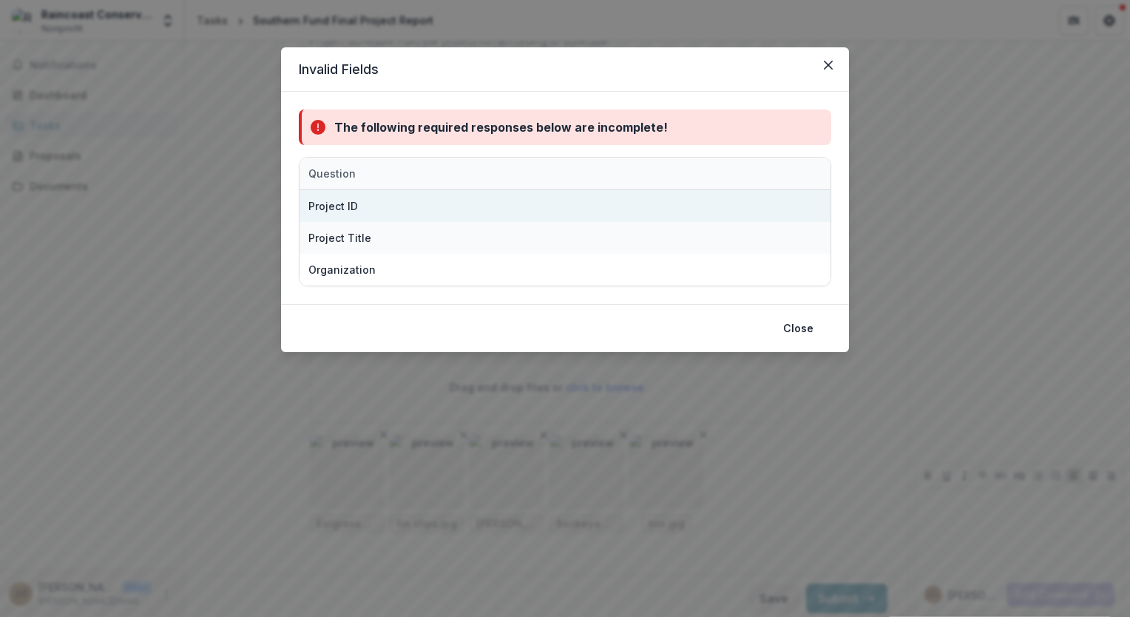
click at [669, 200] on div "Project ID" at bounding box center [565, 206] width 531 height 32
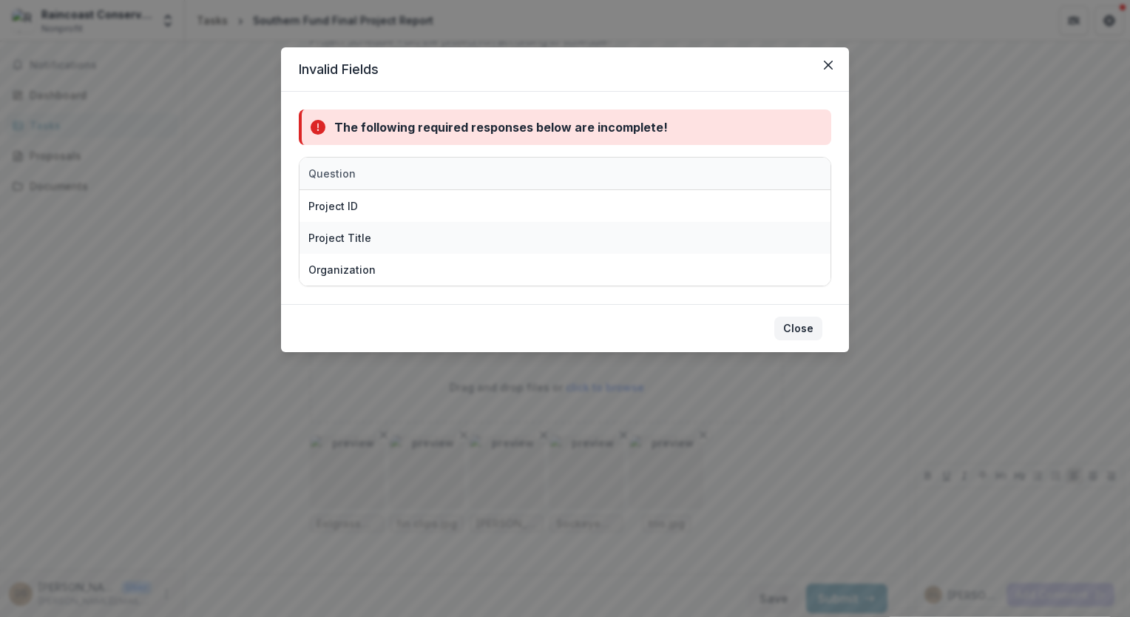
click at [795, 331] on button "Close" at bounding box center [798, 329] width 48 height 24
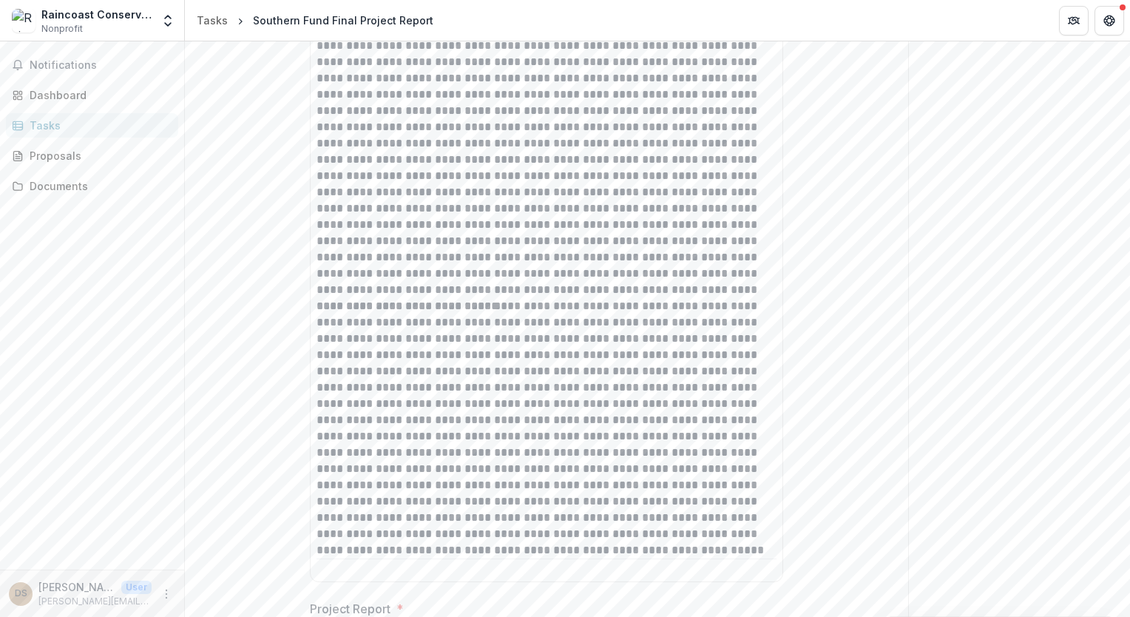
scroll to position [0, 0]
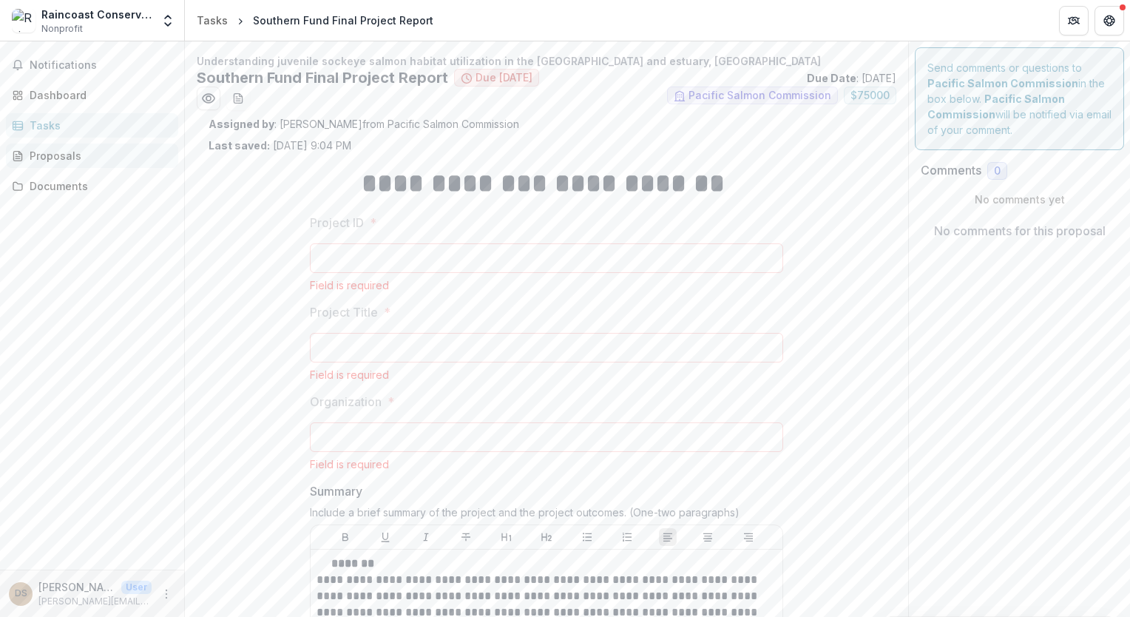
click at [56, 158] on div "Proposals" at bounding box center [98, 156] width 137 height 16
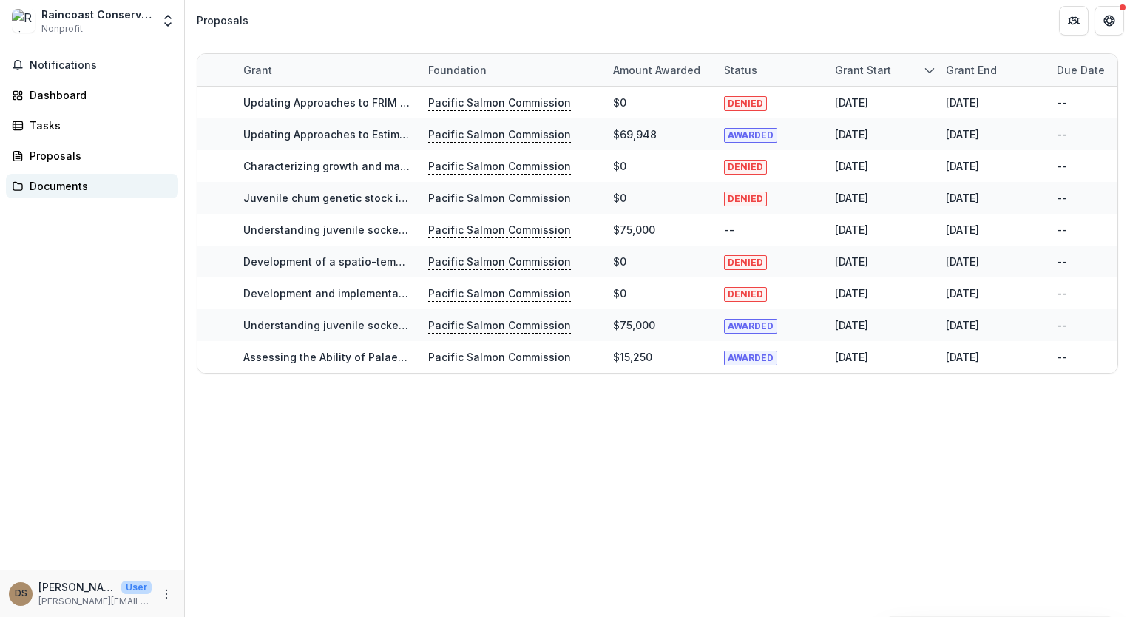
click at [64, 183] on div "Documents" at bounding box center [98, 186] width 137 height 16
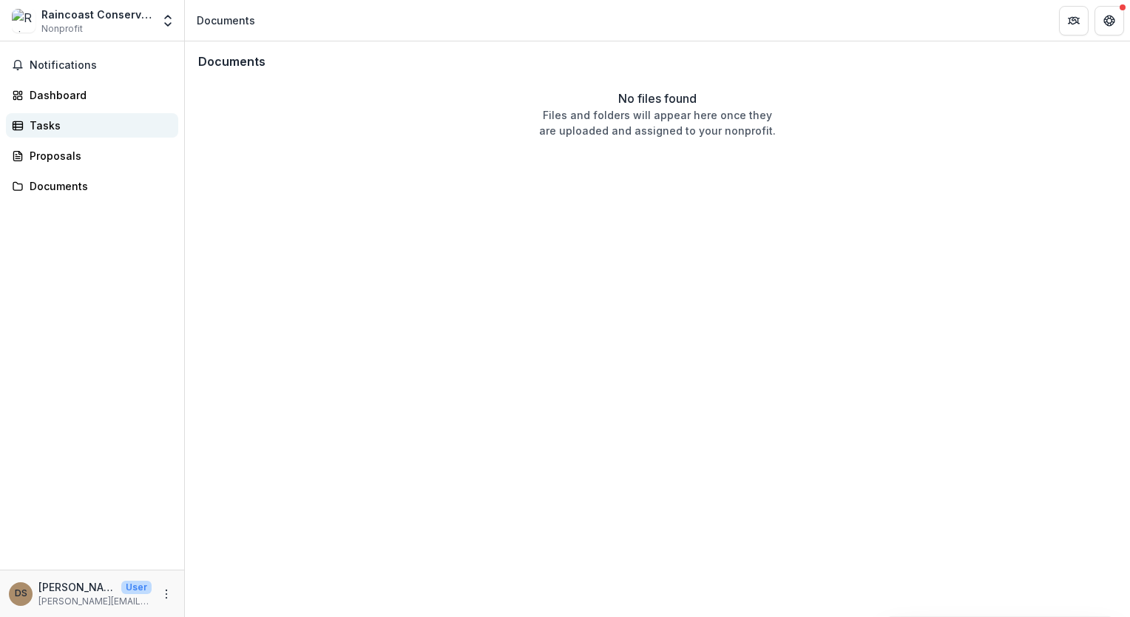
click at [62, 124] on div "Tasks" at bounding box center [98, 126] width 137 height 16
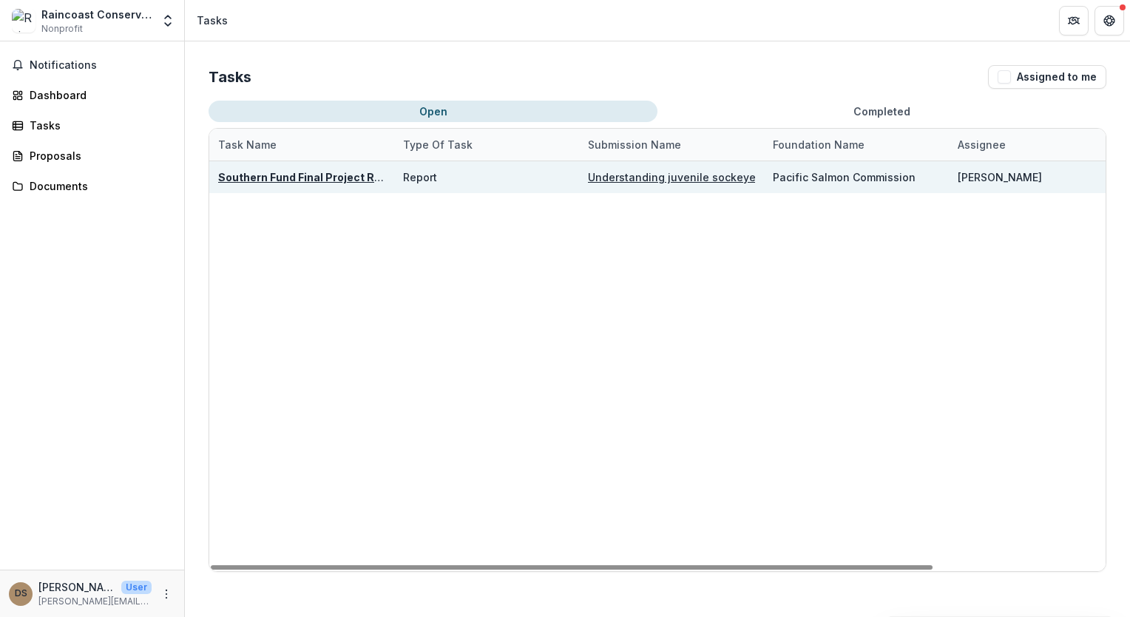
click at [311, 175] on u "Southern Fund Final Project Report" at bounding box center [310, 177] width 185 height 13
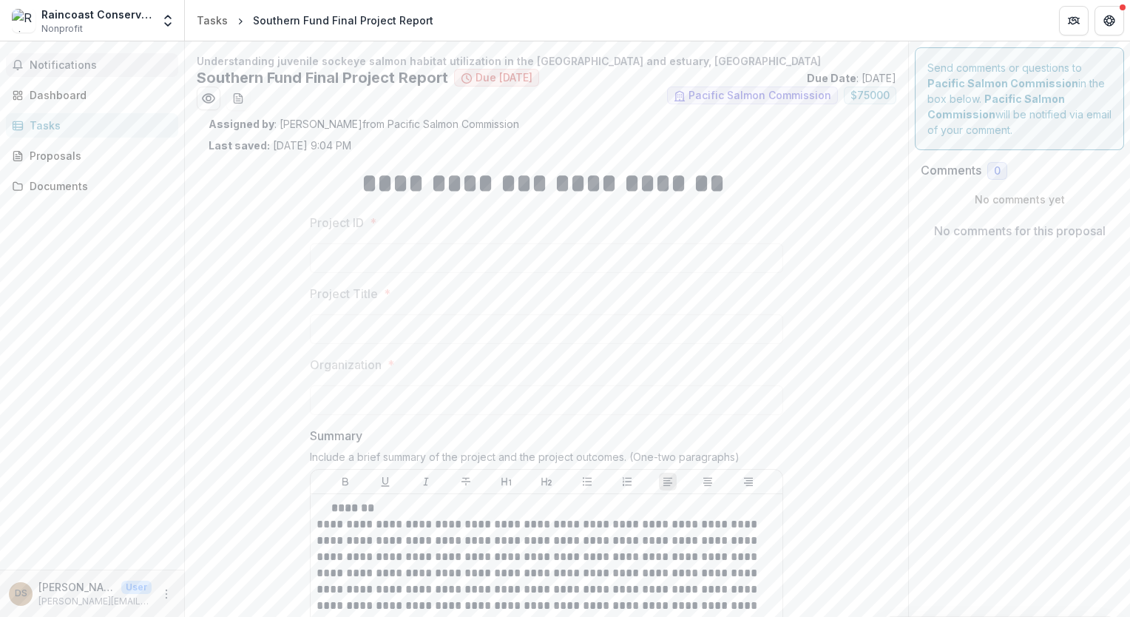
click at [87, 62] on span "Notifications" at bounding box center [101, 65] width 143 height 13
click at [72, 98] on div "Dashboard" at bounding box center [98, 95] width 137 height 16
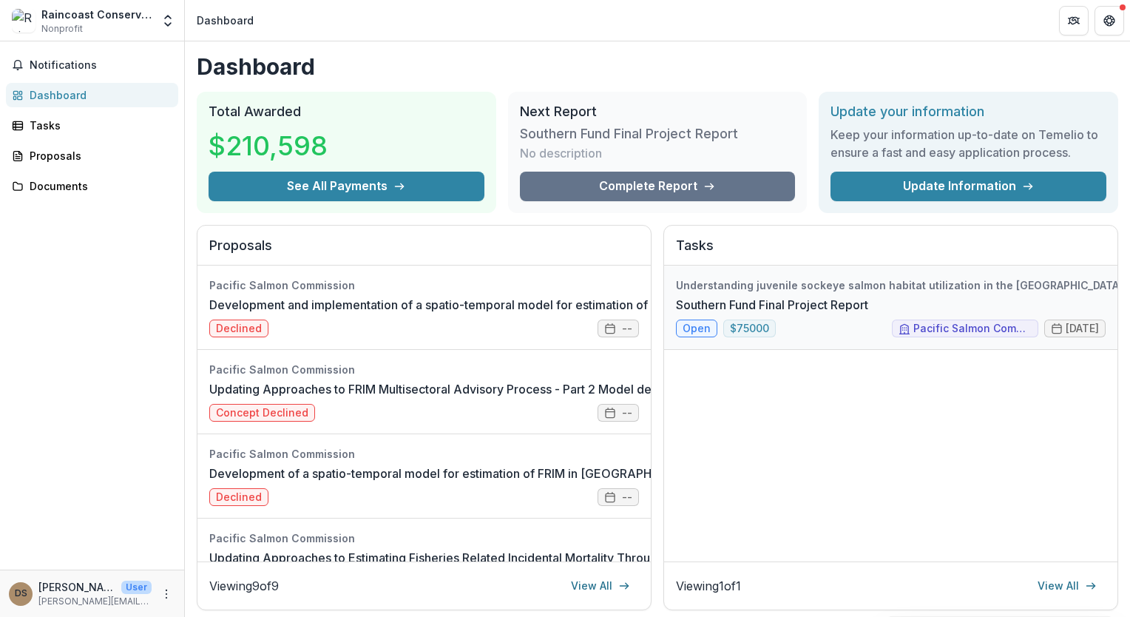
click at [868, 299] on link "Southern Fund Final Project Report" at bounding box center [772, 305] width 192 height 18
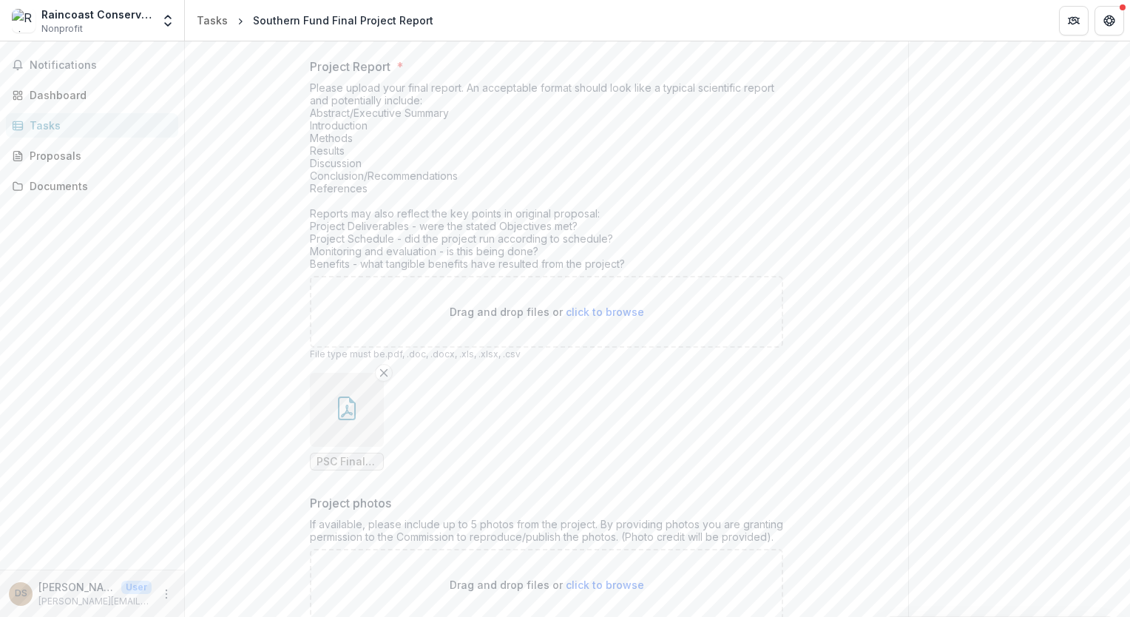
scroll to position [1382, 0]
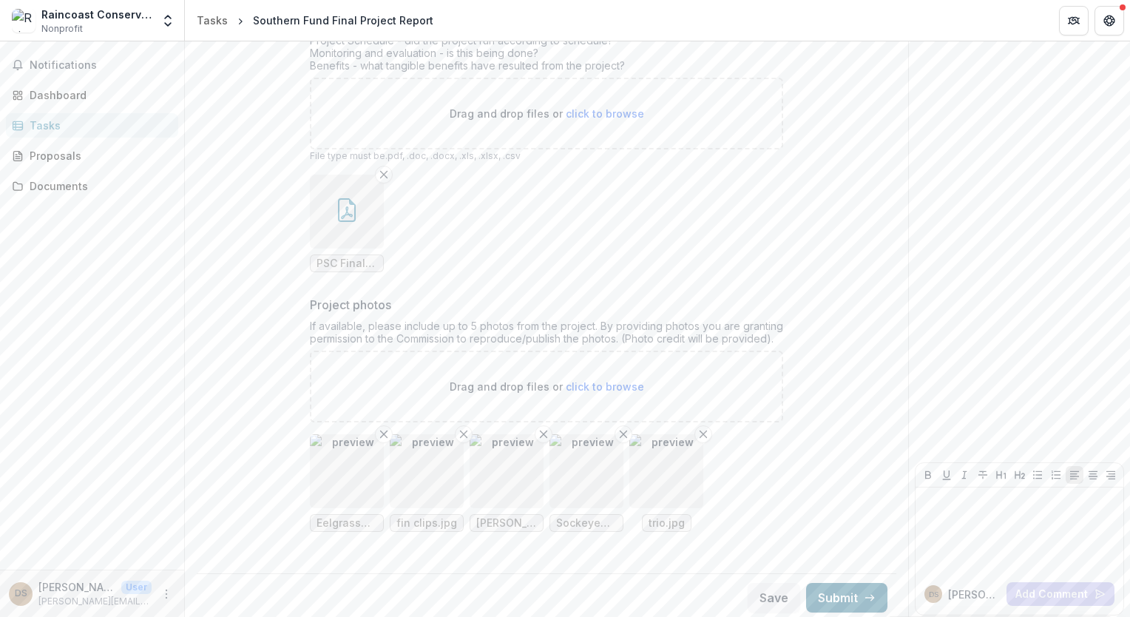
click at [846, 593] on button "Submit" at bounding box center [846, 598] width 81 height 30
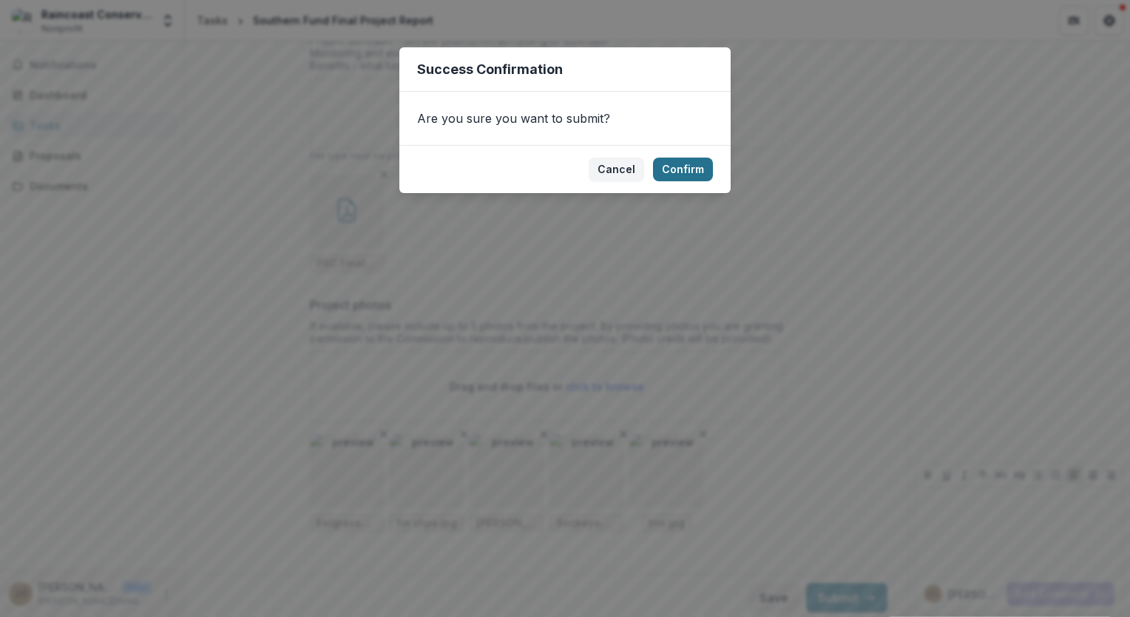
click at [692, 170] on button "Confirm" at bounding box center [683, 170] width 60 height 24
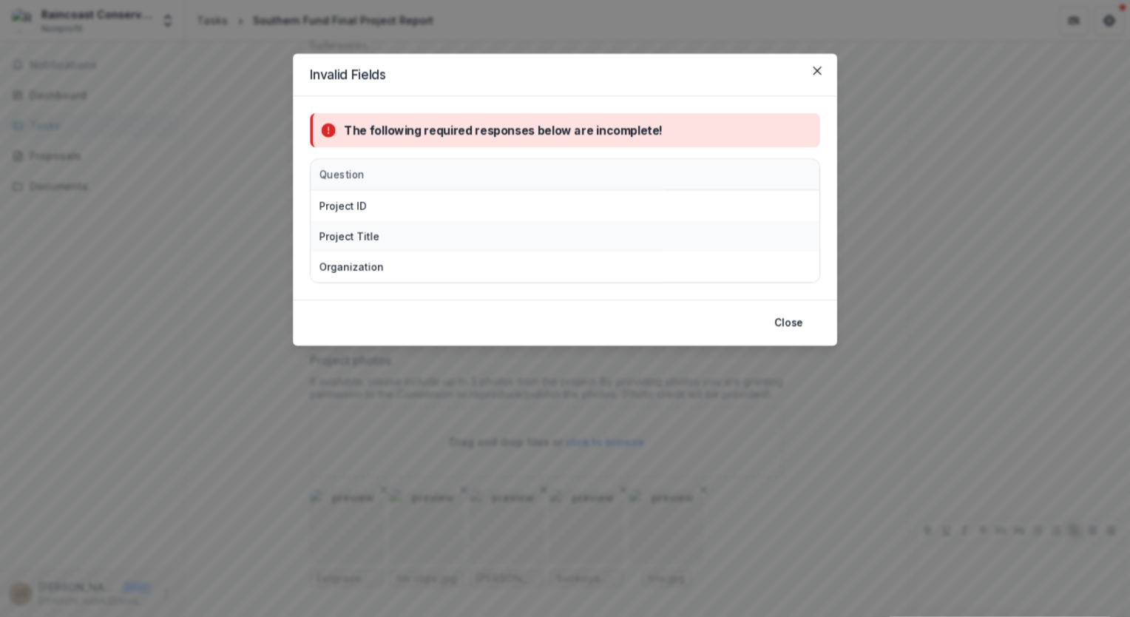
scroll to position [1436, 0]
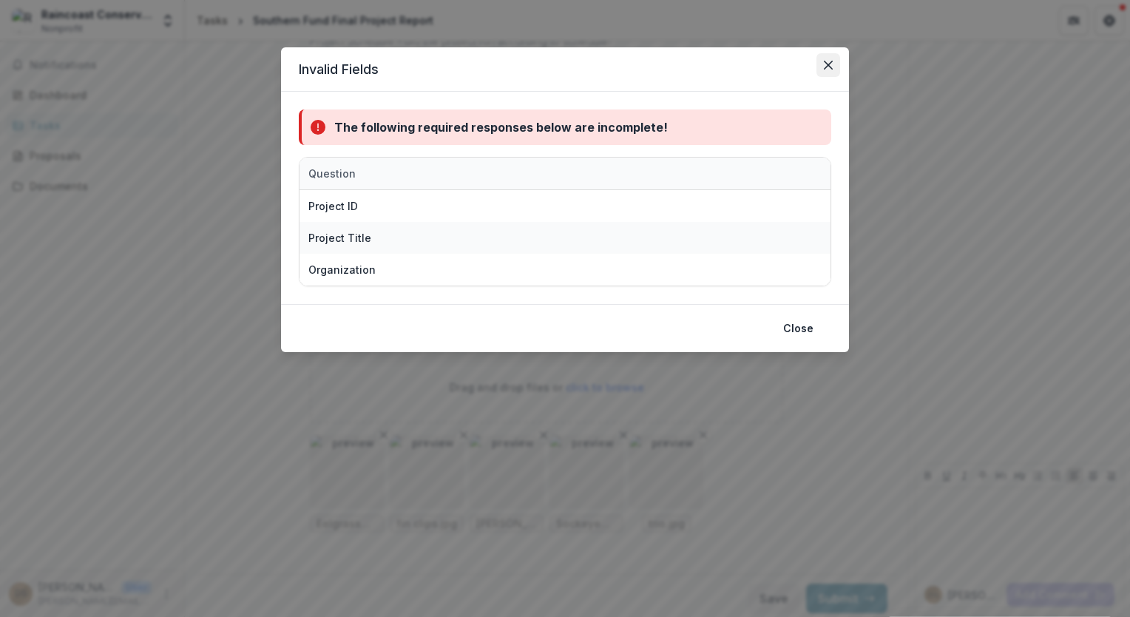
click at [825, 73] on button "Close" at bounding box center [829, 65] width 24 height 24
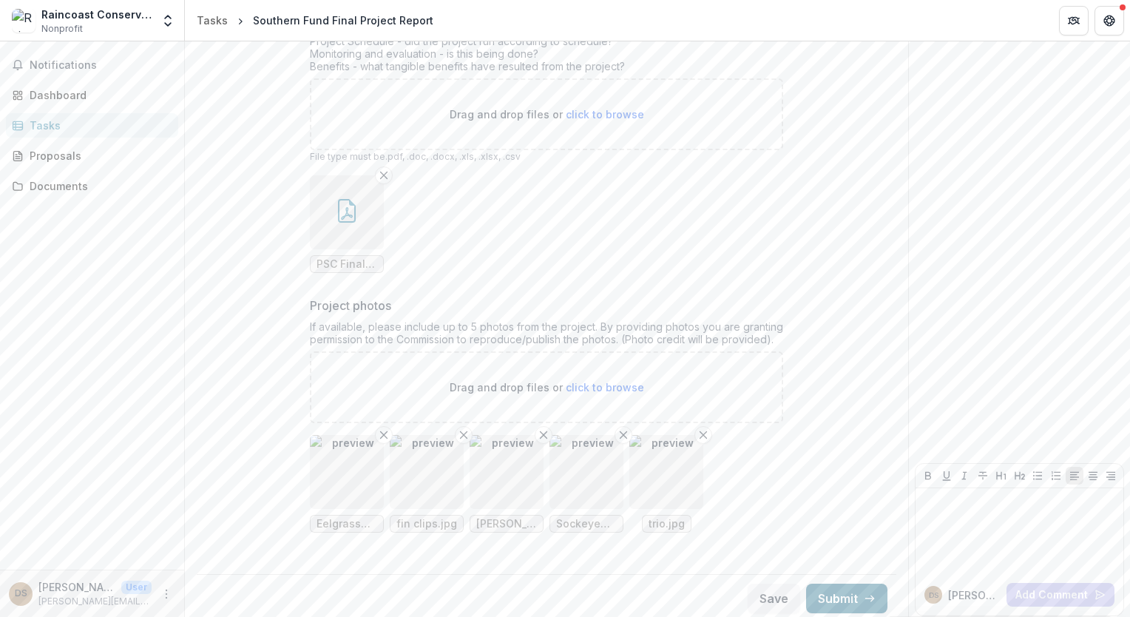
click at [837, 592] on button "Submit" at bounding box center [846, 599] width 81 height 30
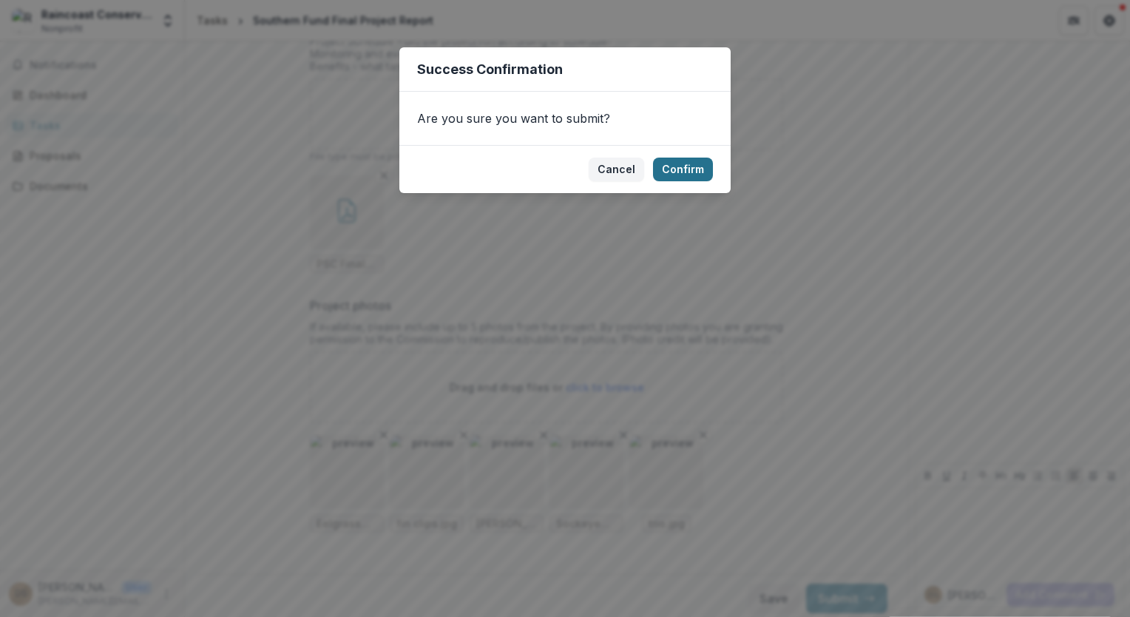
click at [692, 167] on button "Confirm" at bounding box center [683, 170] width 60 height 24
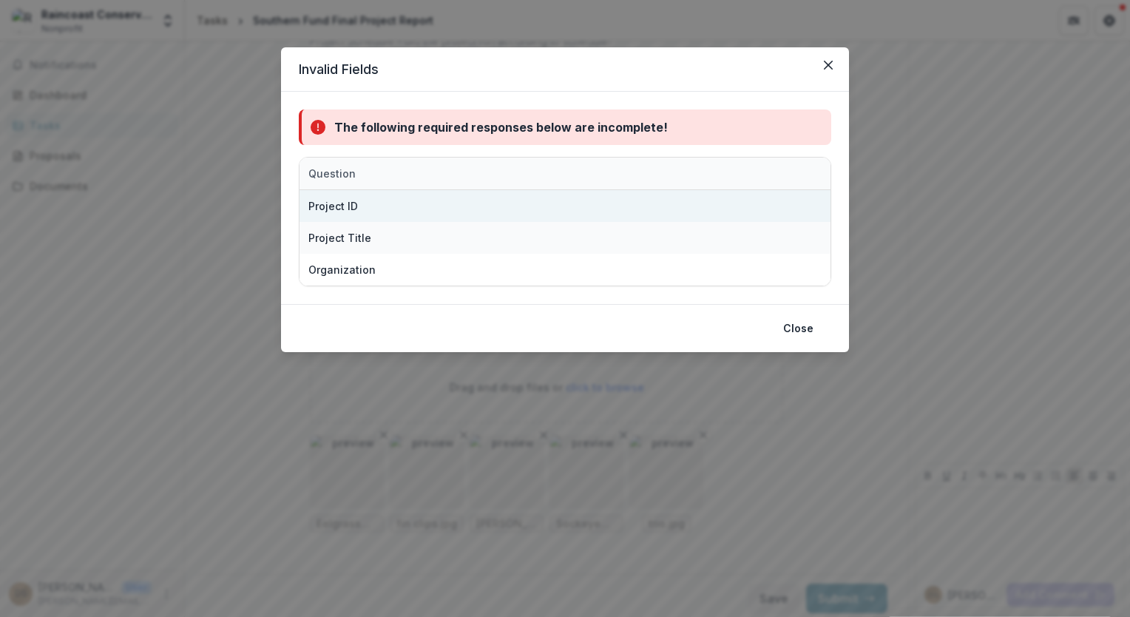
click at [504, 201] on div "Project ID" at bounding box center [484, 206] width 352 height 32
click at [488, 207] on div "Project ID" at bounding box center [484, 206] width 352 height 32
click at [488, 206] on div "Project ID" at bounding box center [484, 206] width 352 height 32
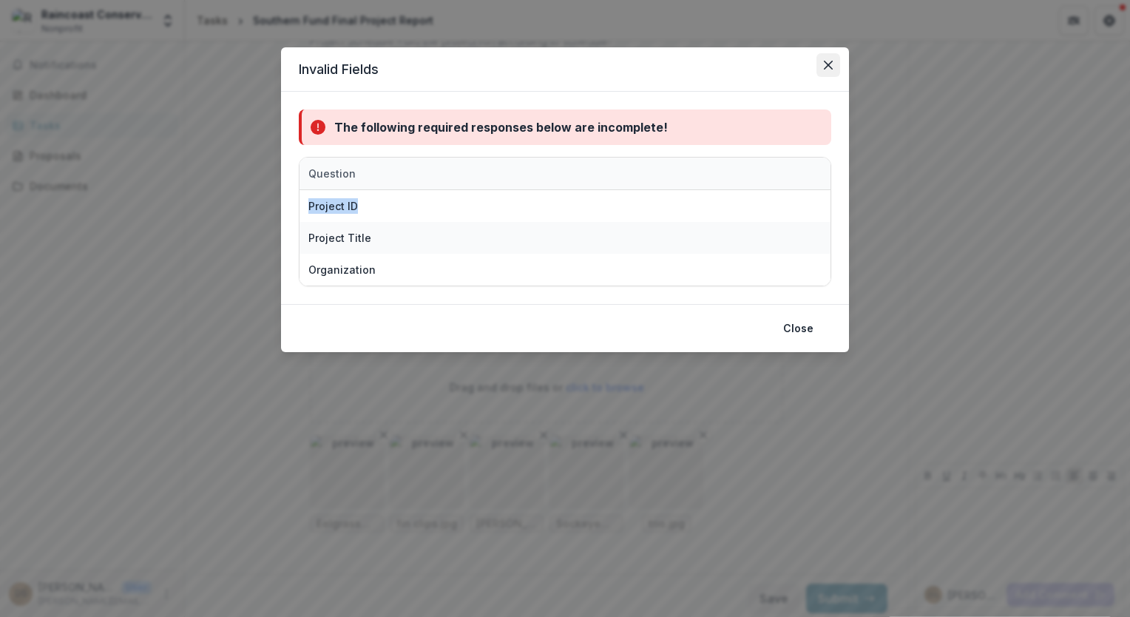
click at [825, 64] on icon "Close" at bounding box center [828, 65] width 9 height 9
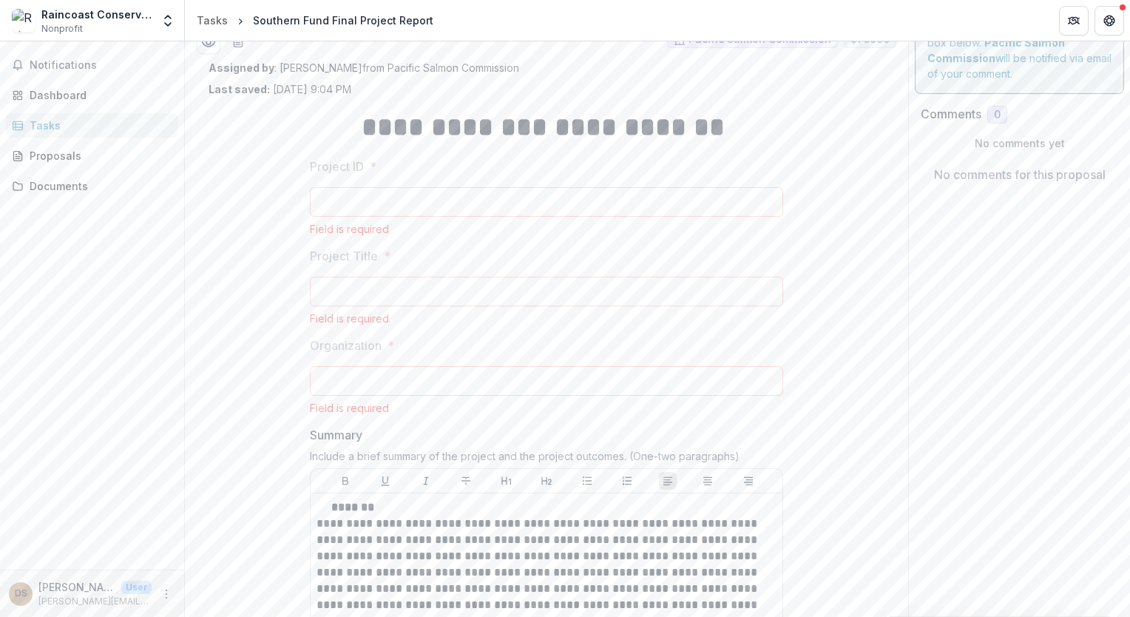
scroll to position [0, 0]
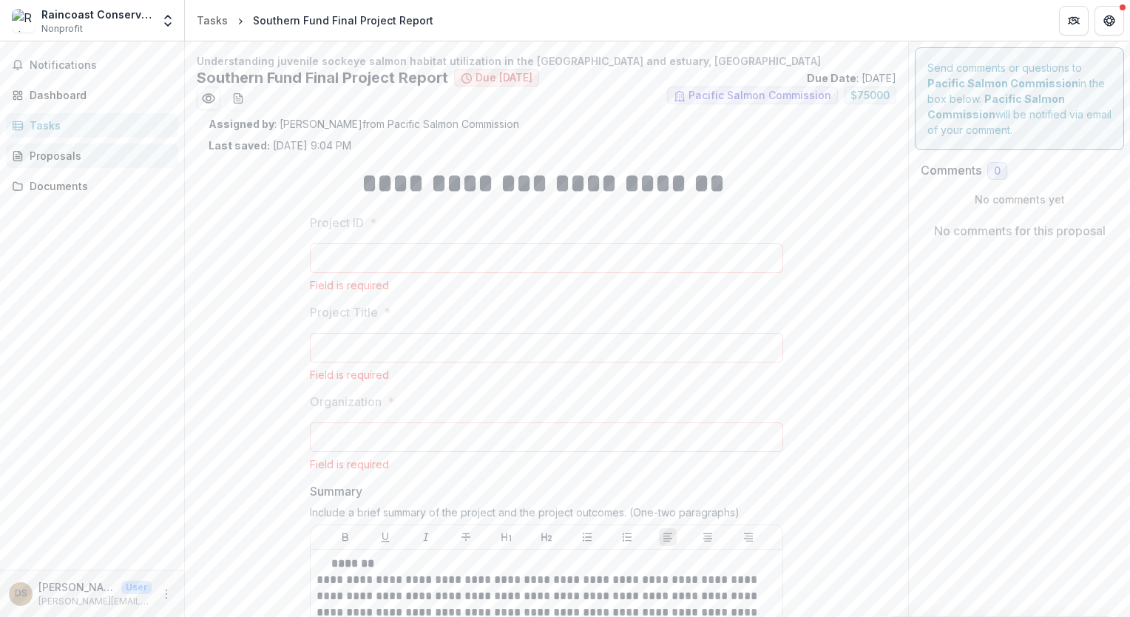
click at [97, 152] on div "Proposals" at bounding box center [98, 156] width 137 height 16
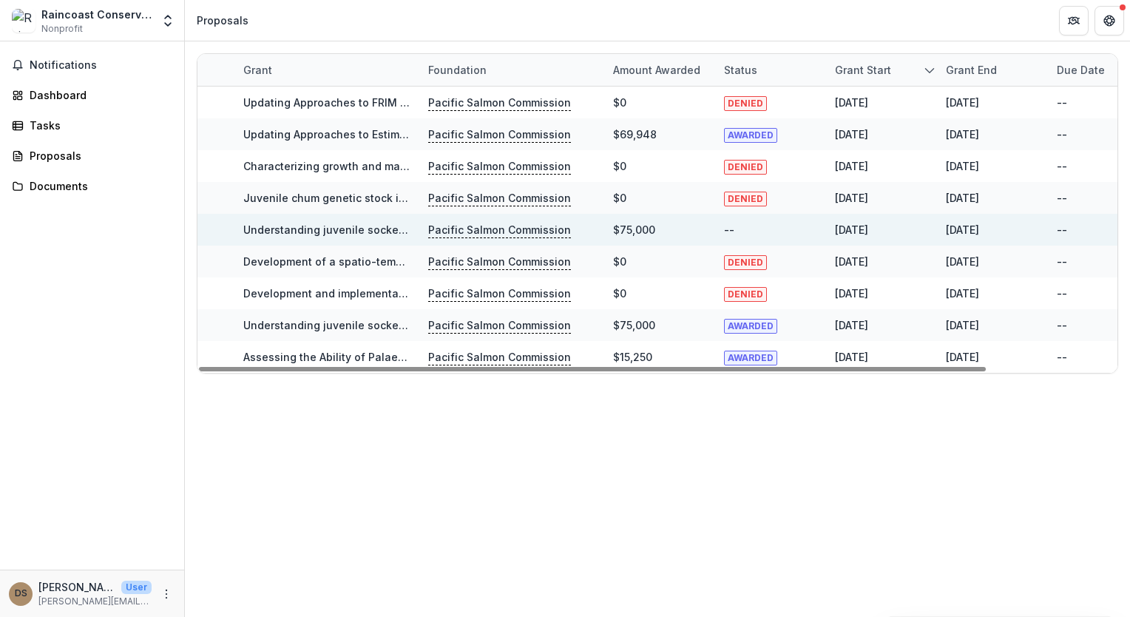
click at [293, 229] on link "Understanding juvenile sockeye salmon habitat utilization in the [GEOGRAPHIC_DA…" at bounding box center [552, 229] width 619 height 13
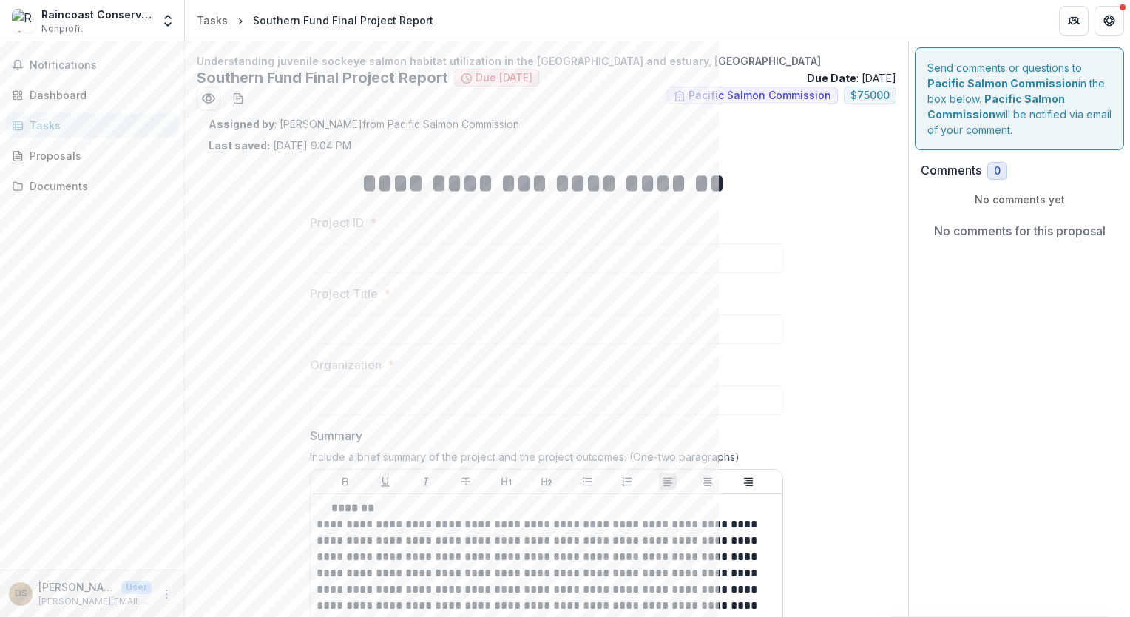
click at [553, 240] on div at bounding box center [546, 240] width 473 height 6
drag, startPoint x: 488, startPoint y: 362, endPoint x: 508, endPoint y: 330, distance: 38.2
click at [488, 362] on label "Organization *" at bounding box center [542, 365] width 465 height 18
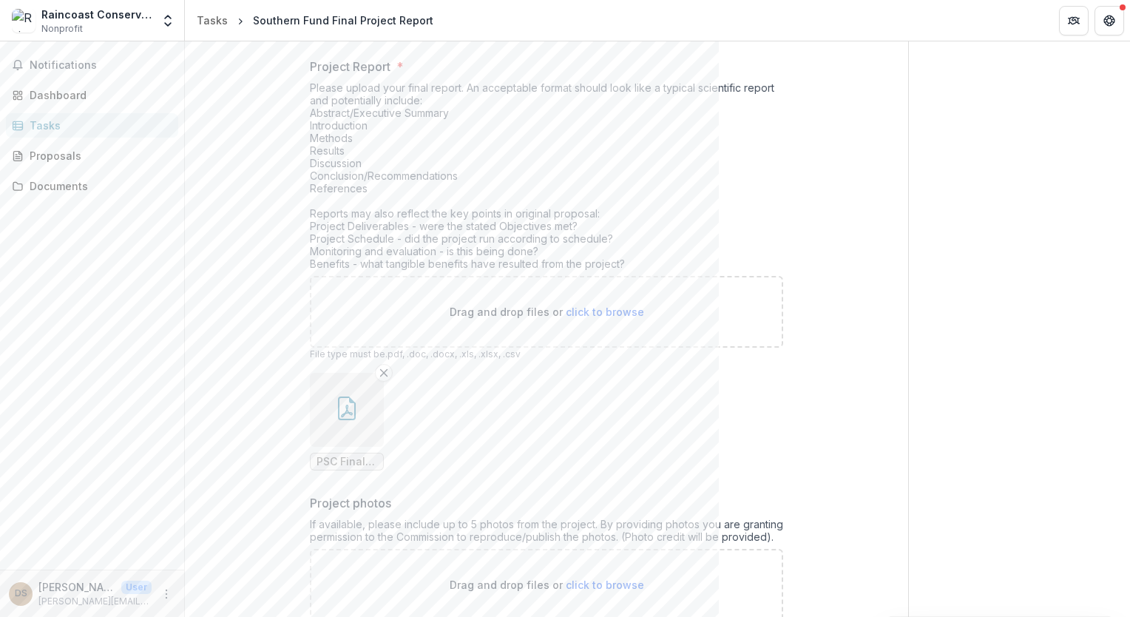
scroll to position [1382, 0]
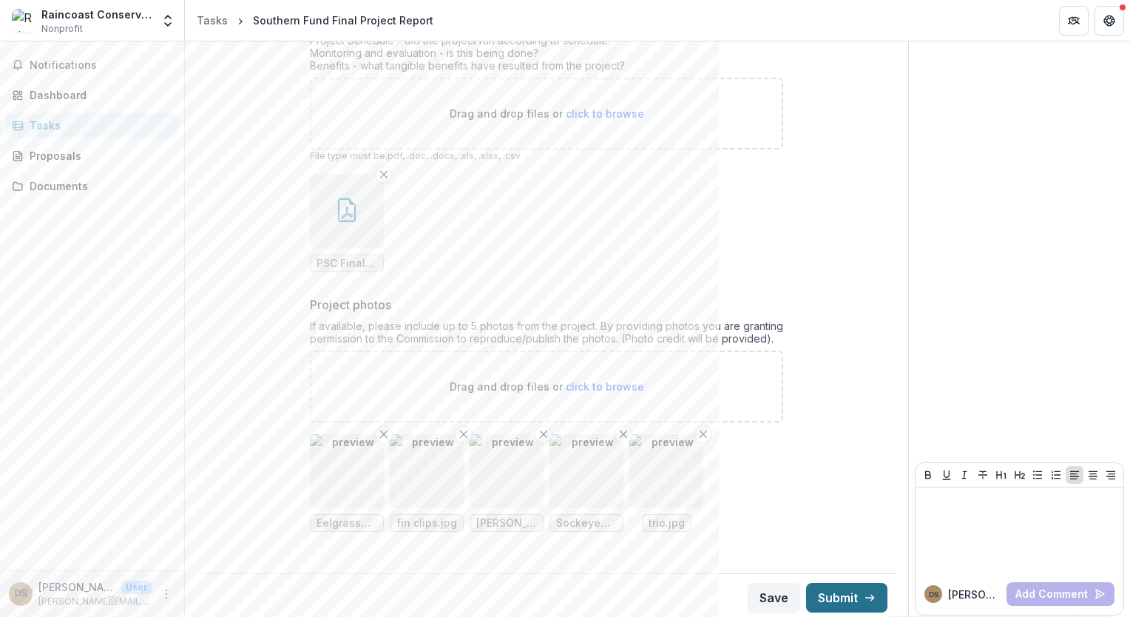
click at [837, 590] on button "Submit" at bounding box center [846, 598] width 81 height 30
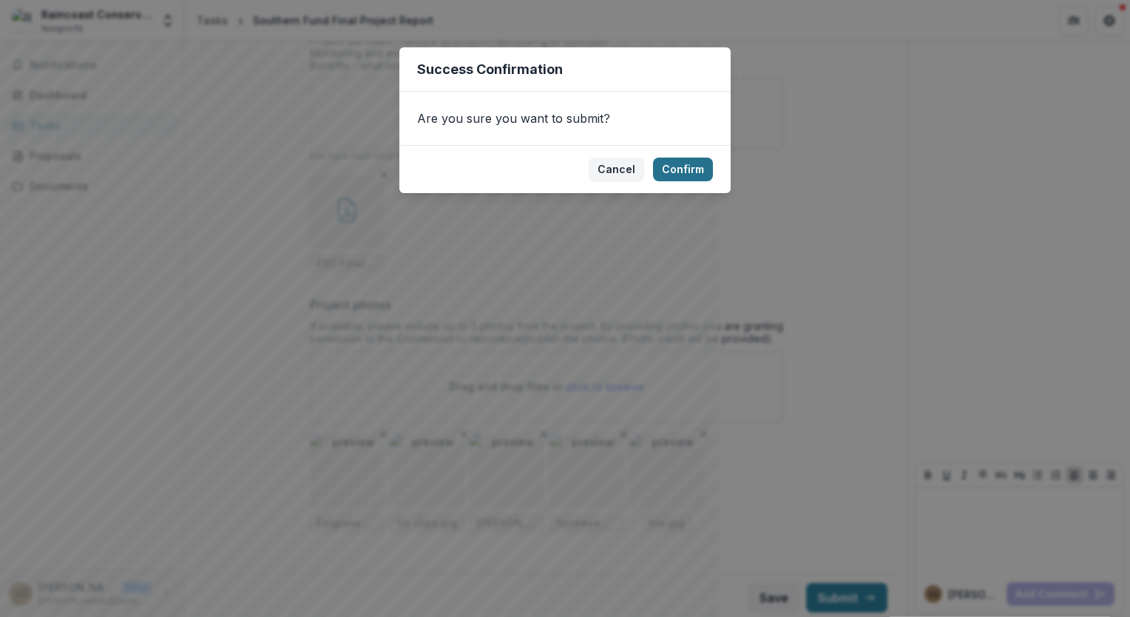
click at [675, 167] on button "Confirm" at bounding box center [683, 170] width 60 height 24
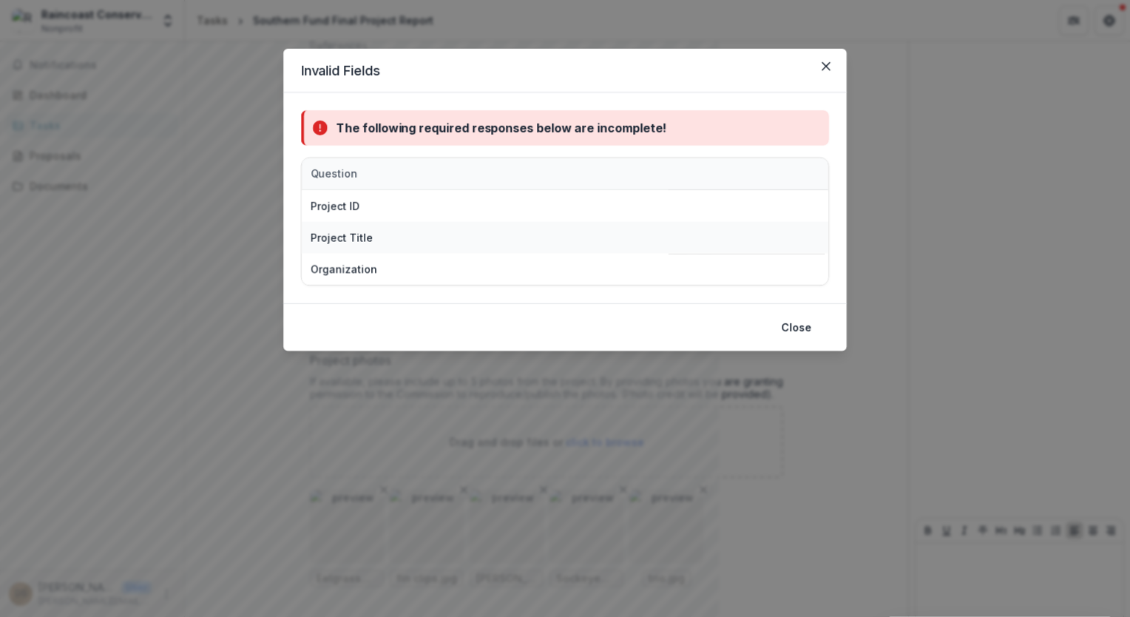
scroll to position [1436, 0]
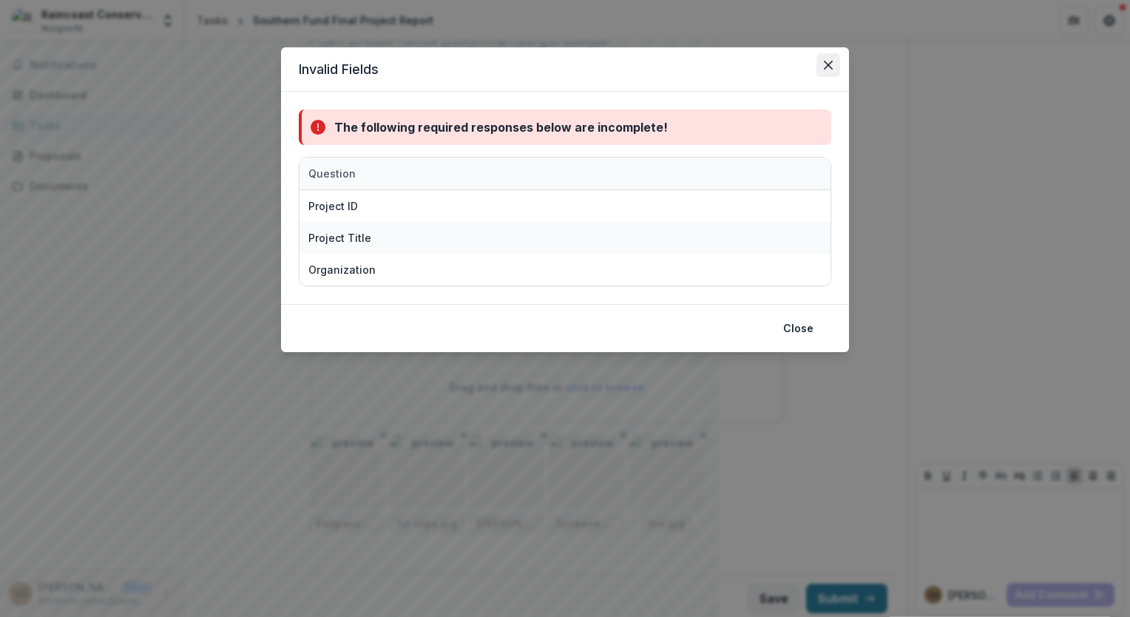
click at [830, 67] on icon "Close" at bounding box center [828, 65] width 9 height 9
